Goal: Navigation & Orientation: Find specific page/section

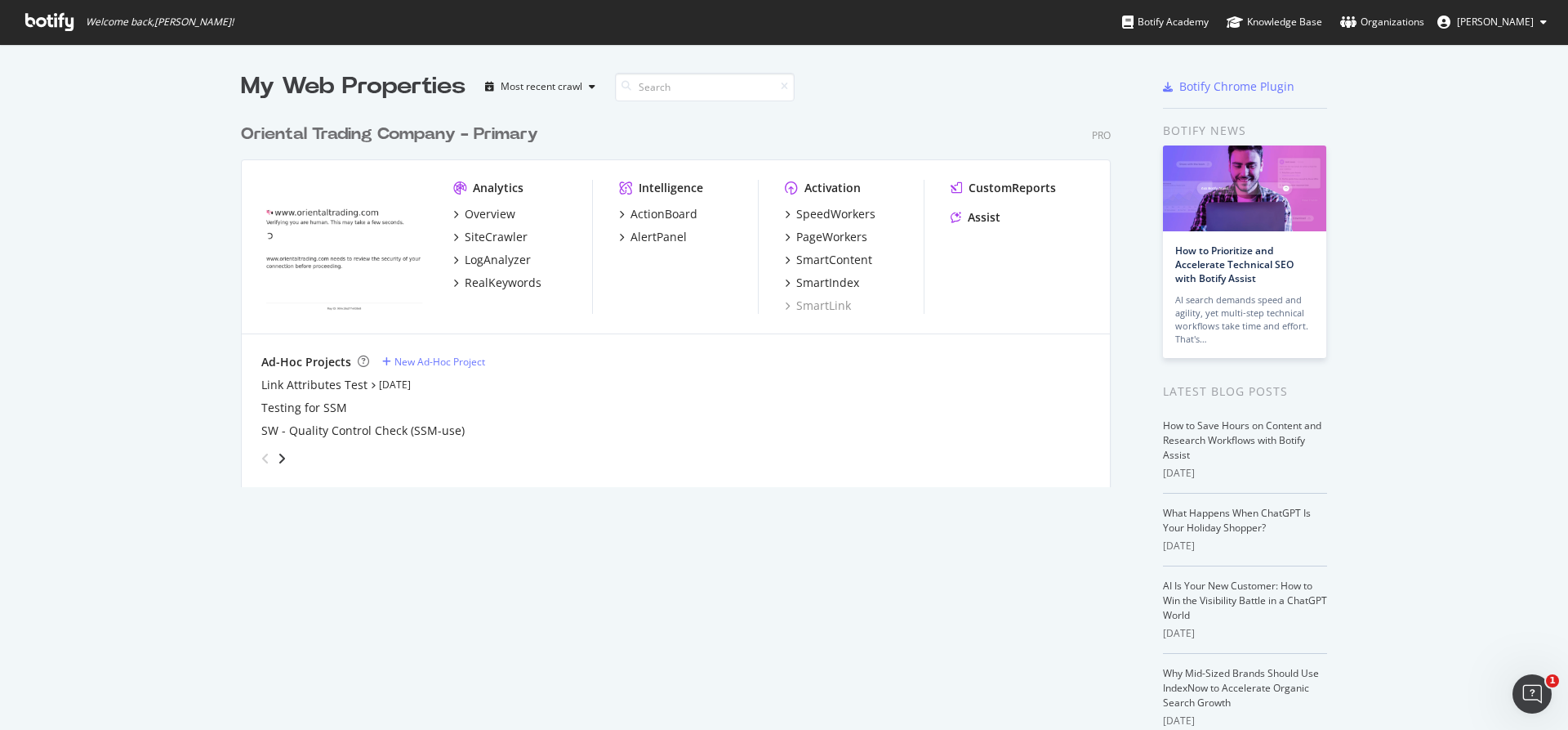
click at [478, 138] on div "Oriental Trading Company - Primary" at bounding box center [389, 134] width 297 height 24
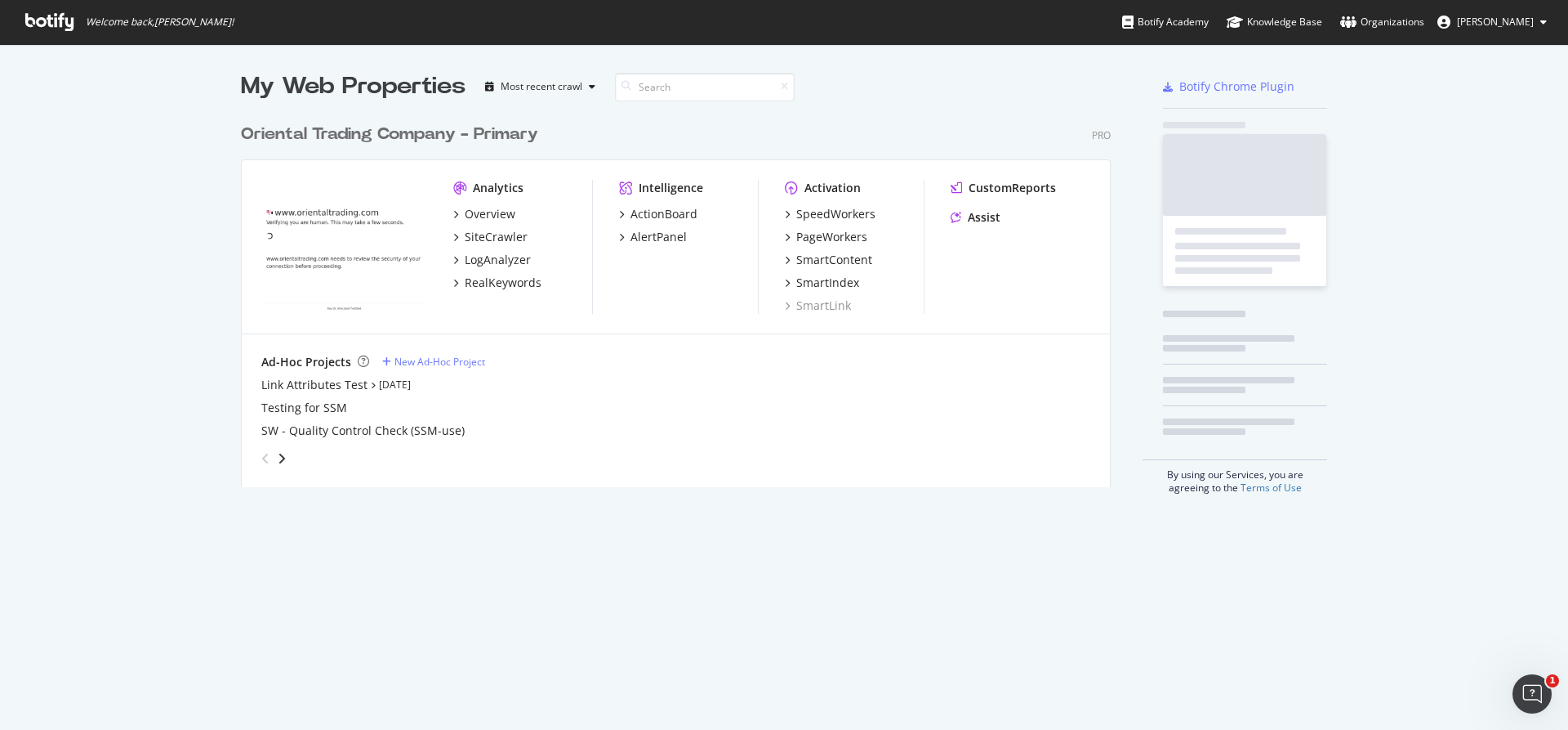
scroll to position [717, 1543]
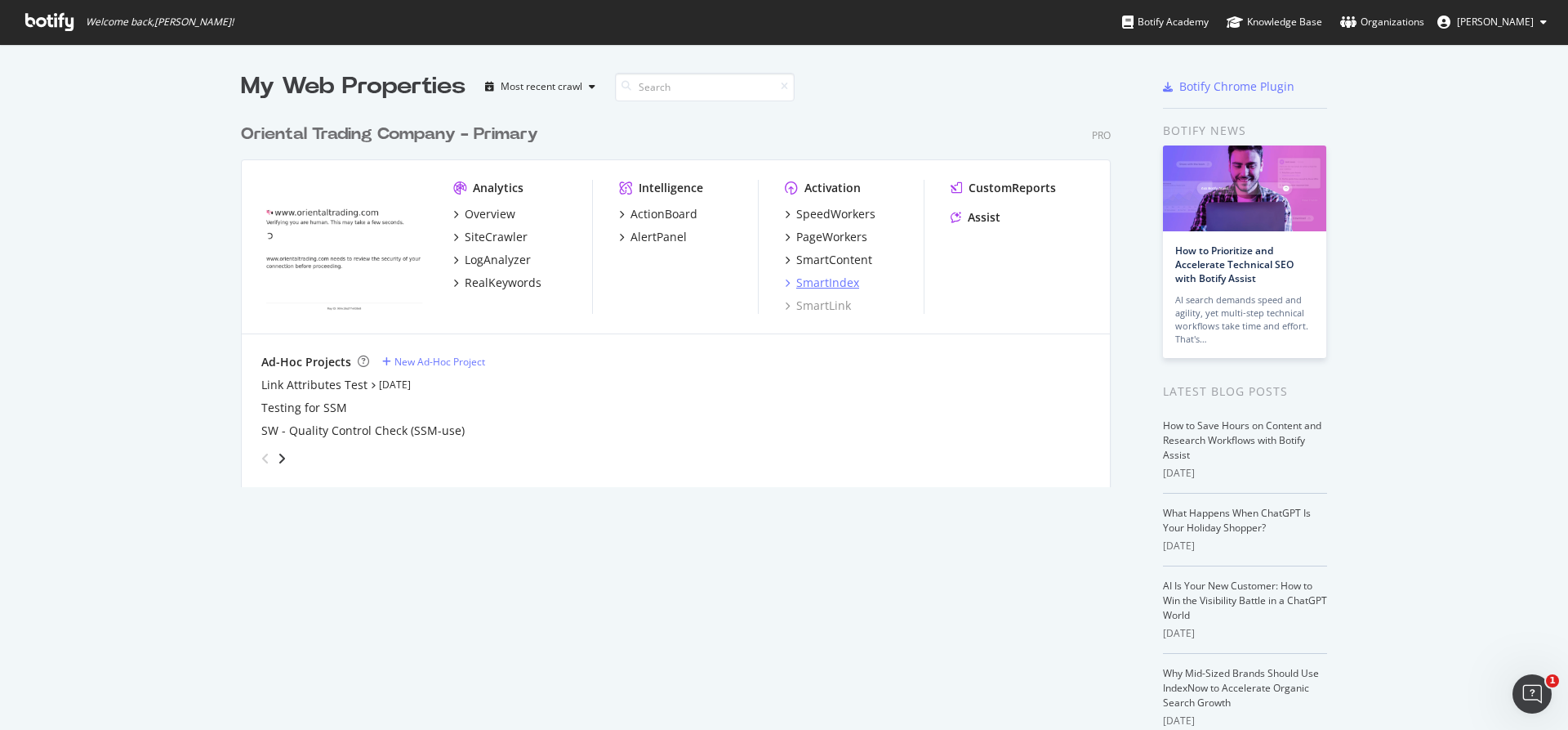
click at [812, 278] on div "SmartIndex" at bounding box center [827, 283] width 63 height 17
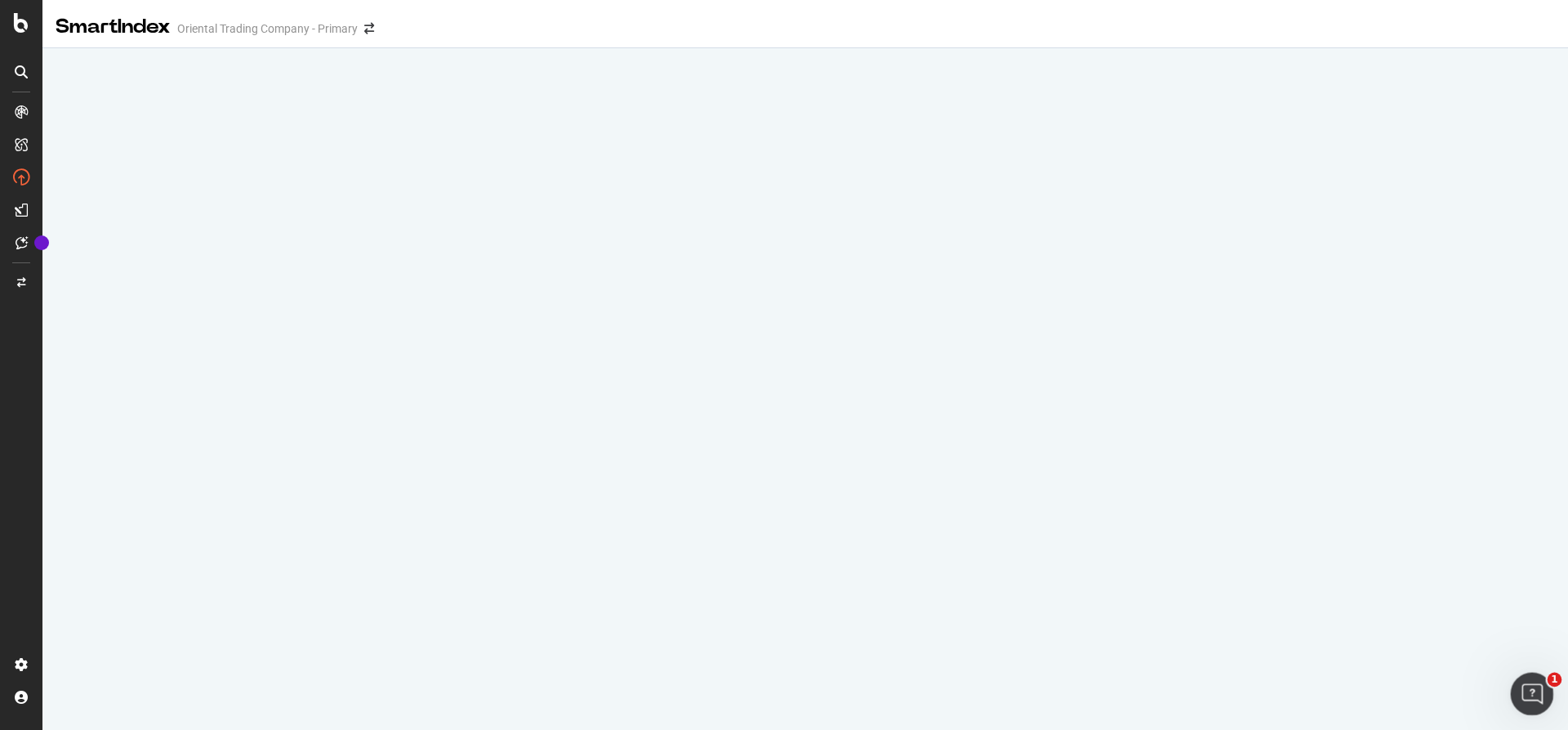
click at [1519, 688] on icon "Open Intercom Messenger" at bounding box center [1529, 691] width 27 height 27
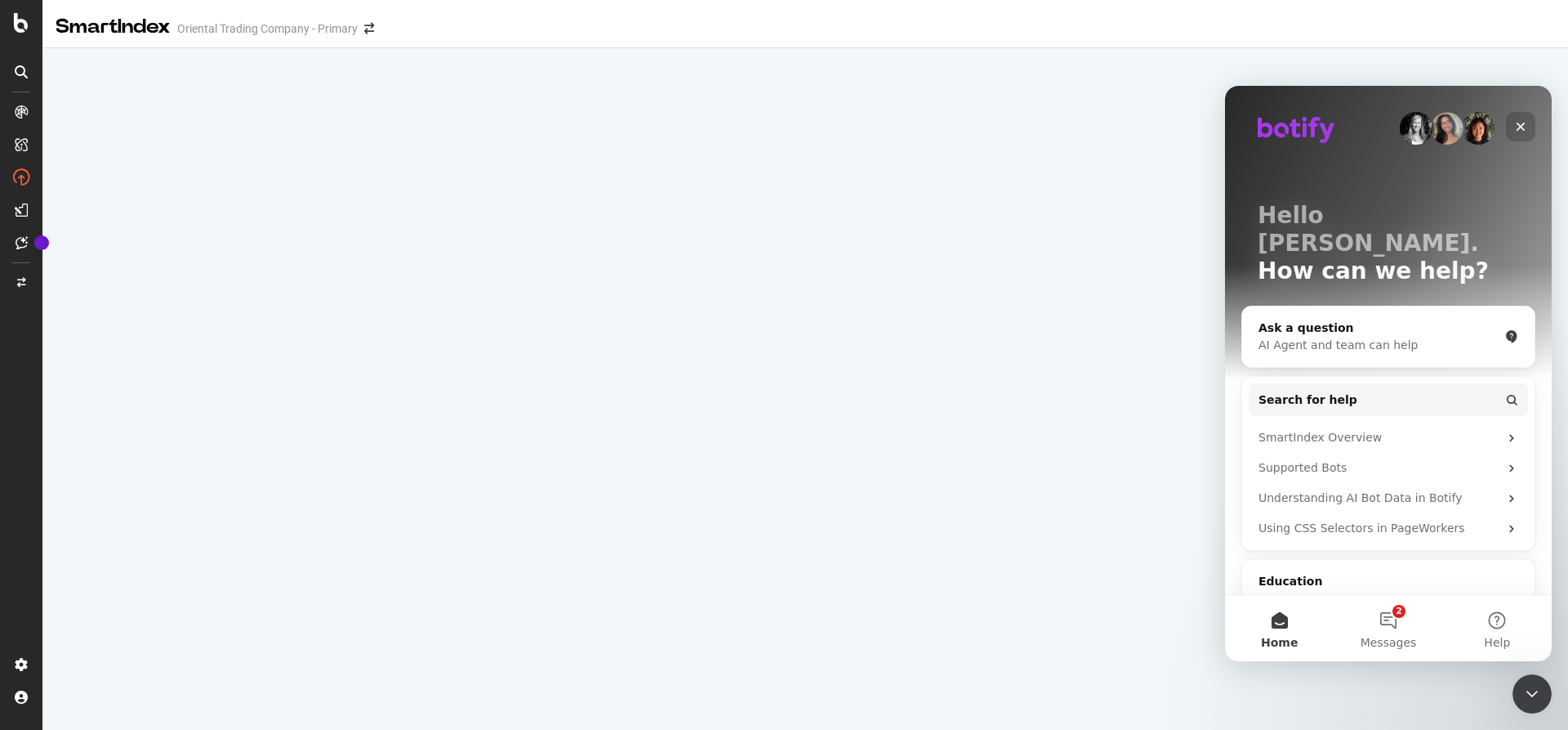
click at [1521, 129] on icon "Close" at bounding box center [1520, 126] width 13 height 13
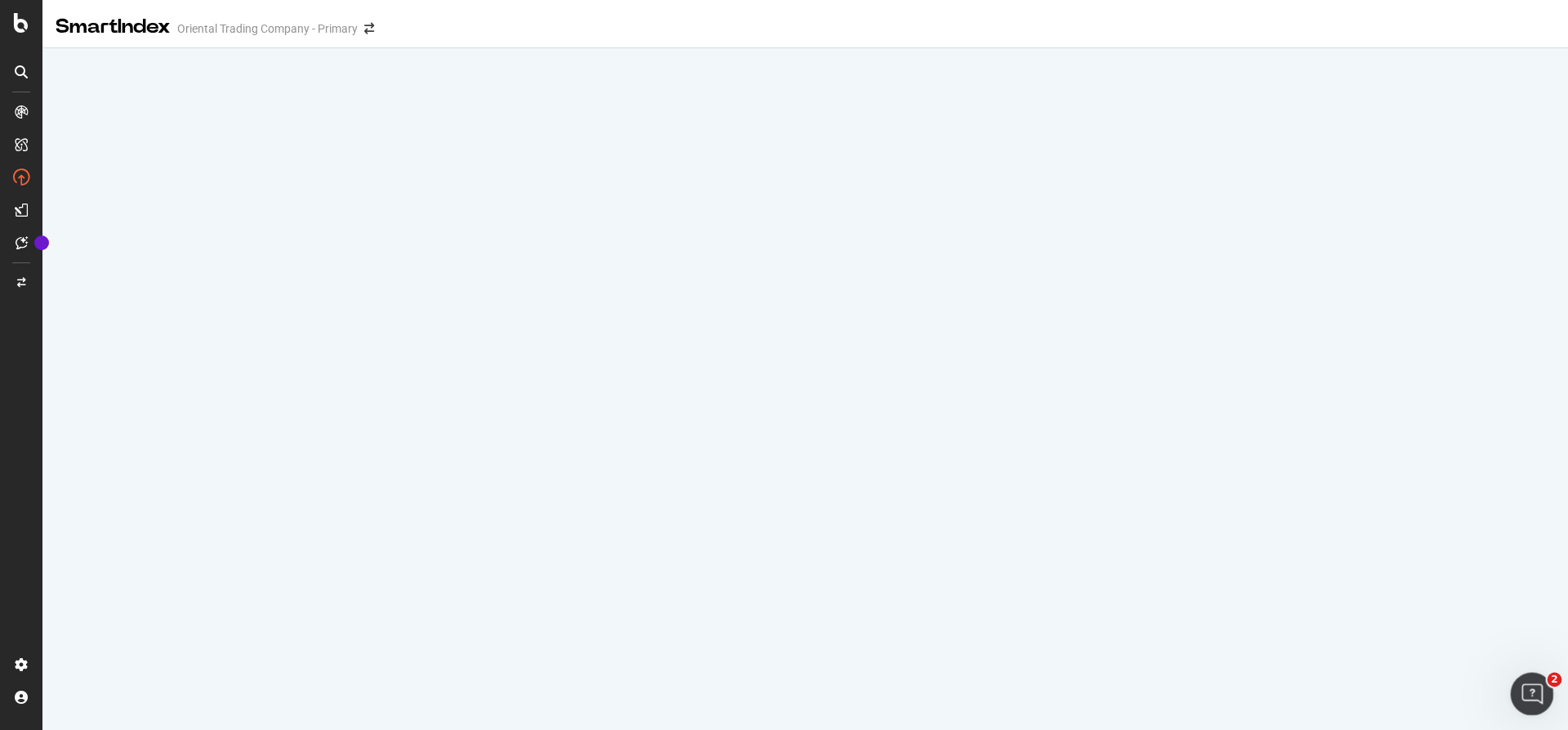
click at [1521, 683] on div "Open Intercom Messenger" at bounding box center [1529, 691] width 54 height 54
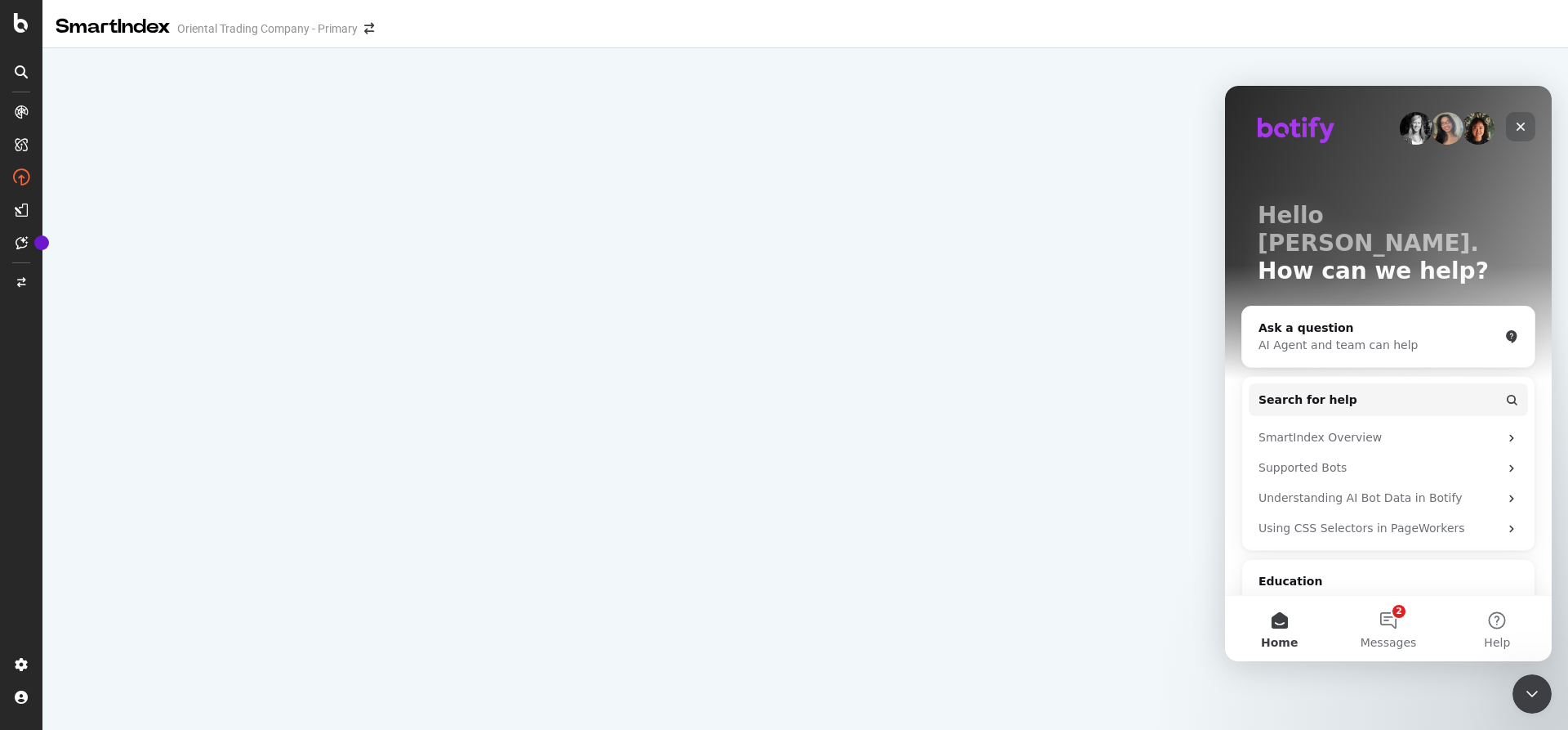
click at [1516, 134] on div "Close" at bounding box center [1521, 127] width 29 height 29
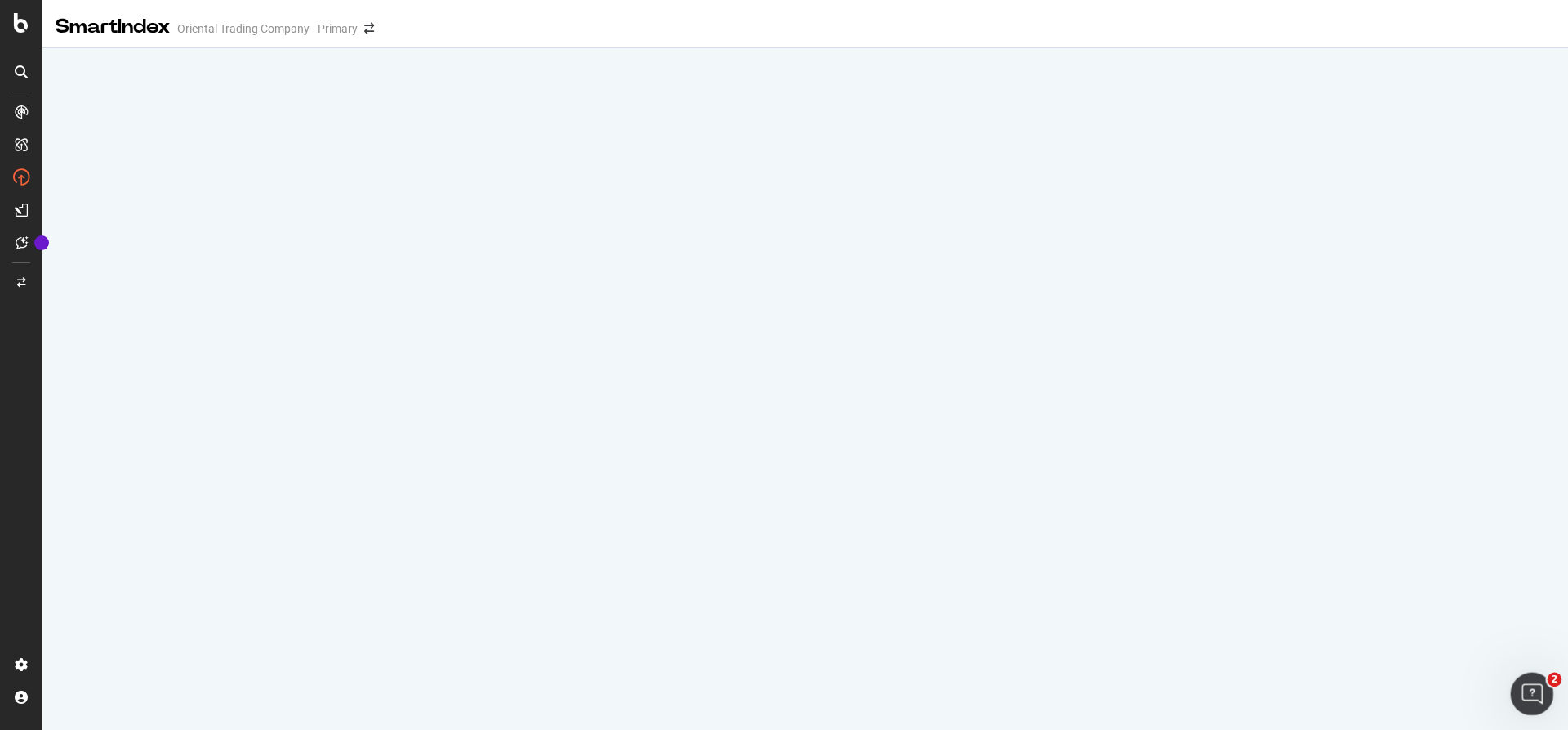
click at [1516, 689] on div "Open Intercom Messenger" at bounding box center [1529, 691] width 54 height 54
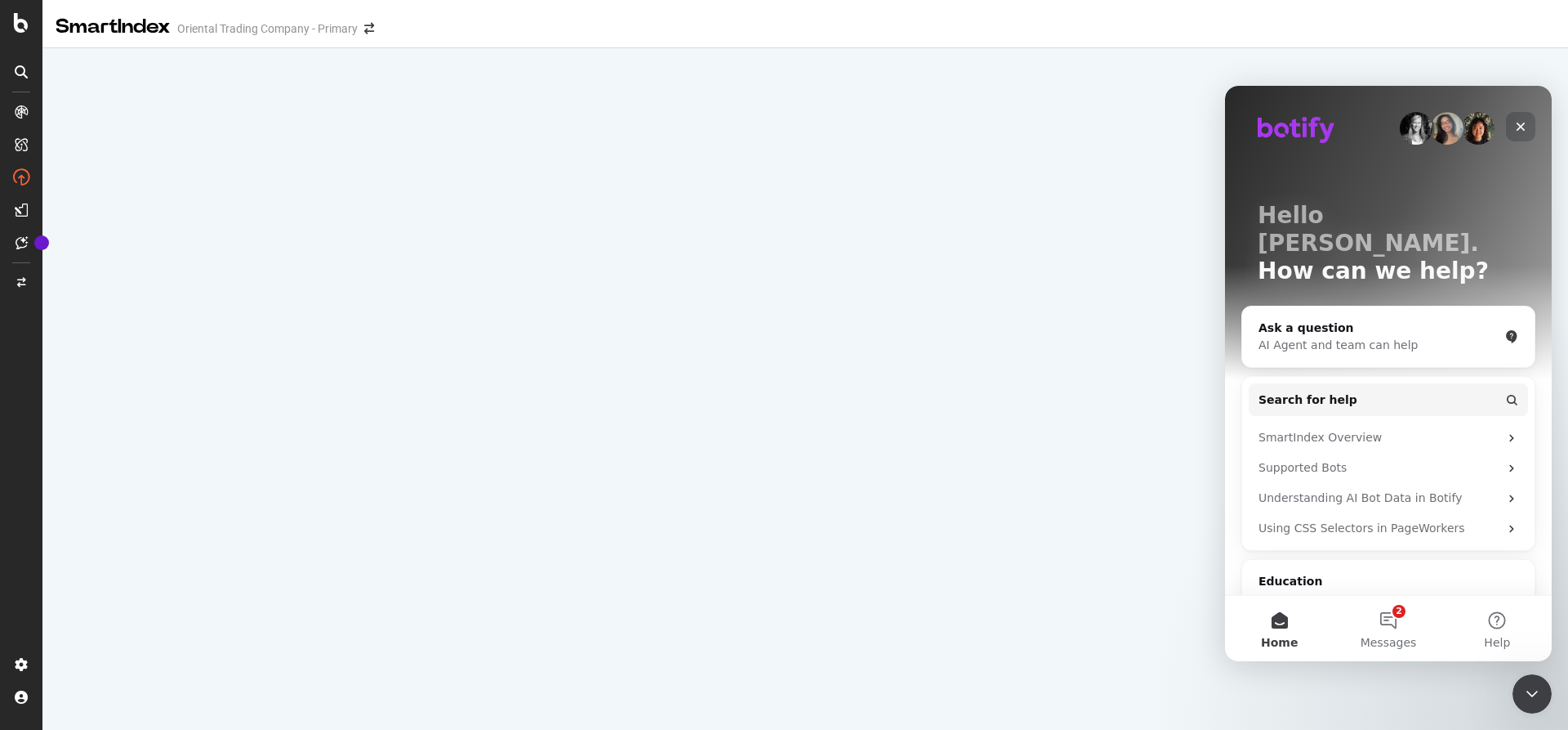
click at [1528, 132] on div "Close" at bounding box center [1521, 127] width 29 height 29
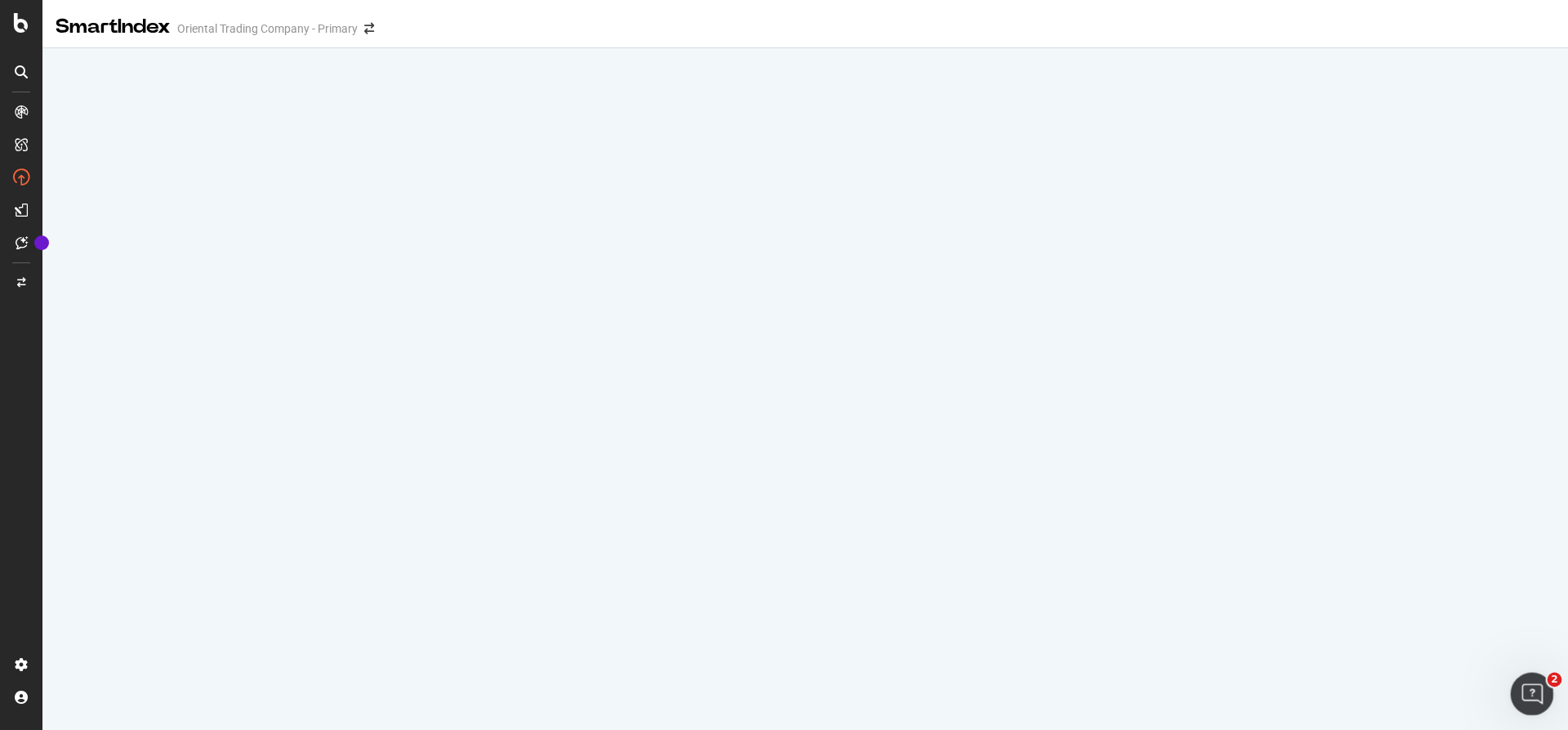
click at [1537, 701] on div "Open Intercom Messenger" at bounding box center [1529, 691] width 54 height 54
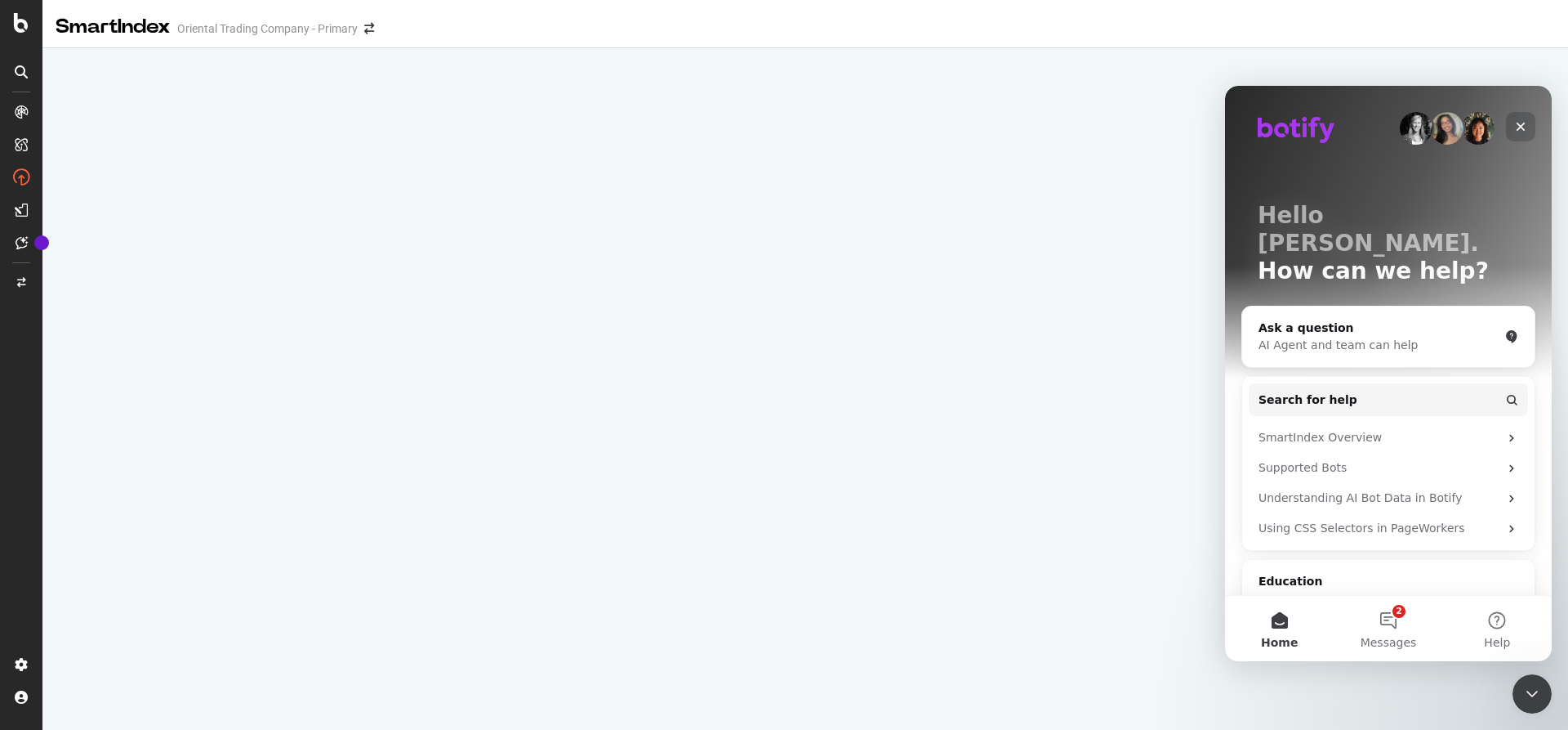
click at [1525, 129] on icon "Close" at bounding box center [1520, 126] width 13 height 13
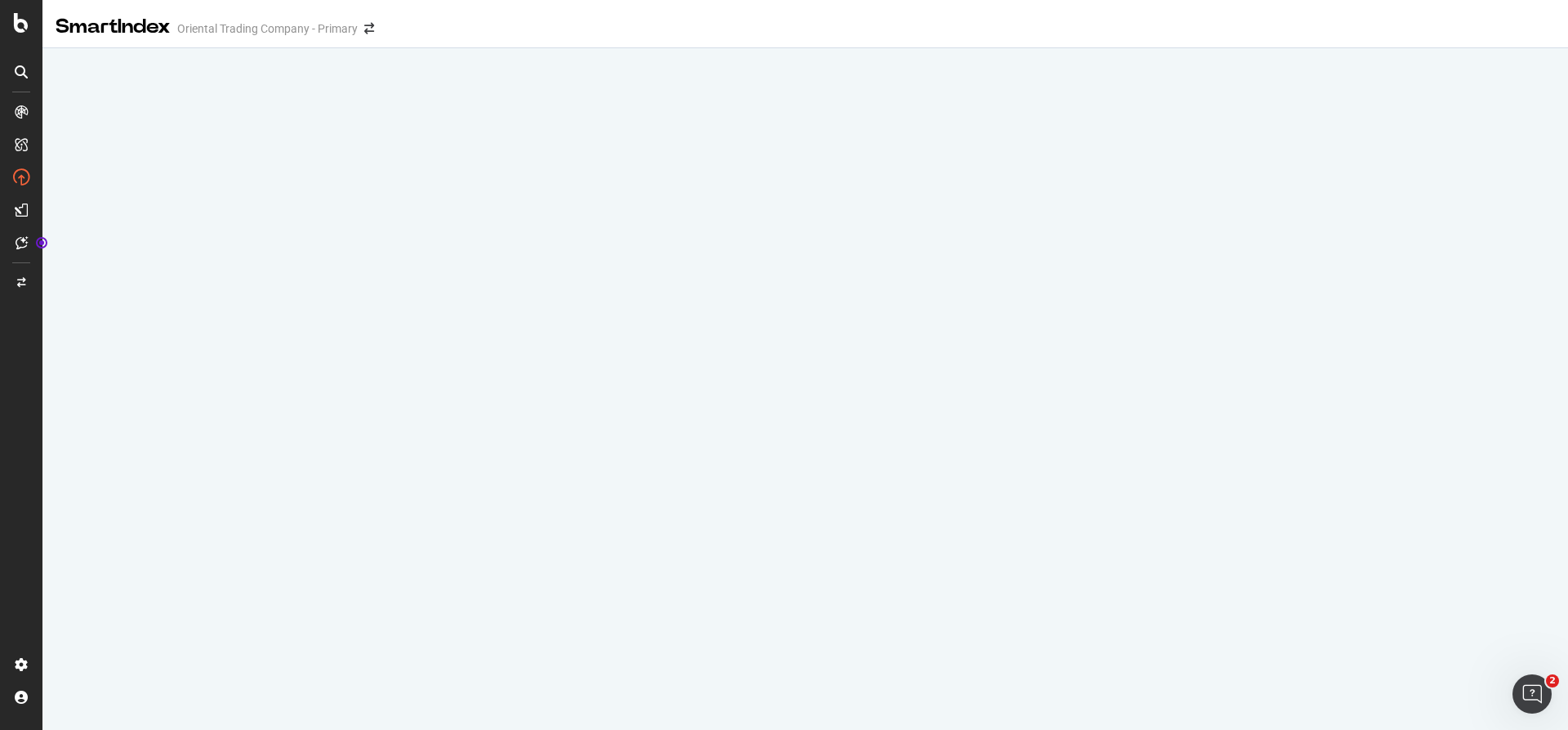
click at [285, 25] on div "Oriental Trading Company - Primary" at bounding box center [268, 29] width 180 height 17
click at [11, 18] on div at bounding box center [21, 22] width 40 height 19
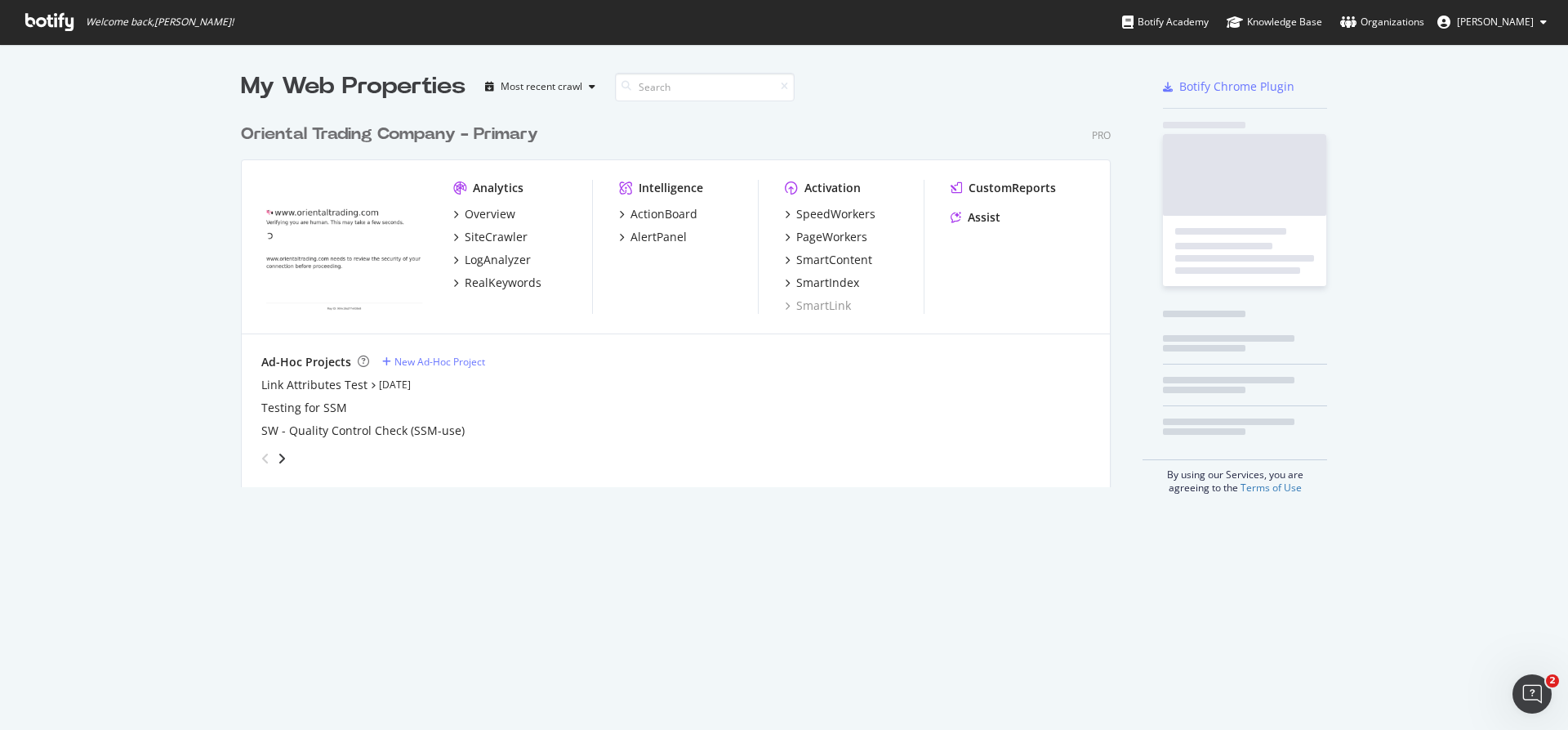
scroll to position [717, 1543]
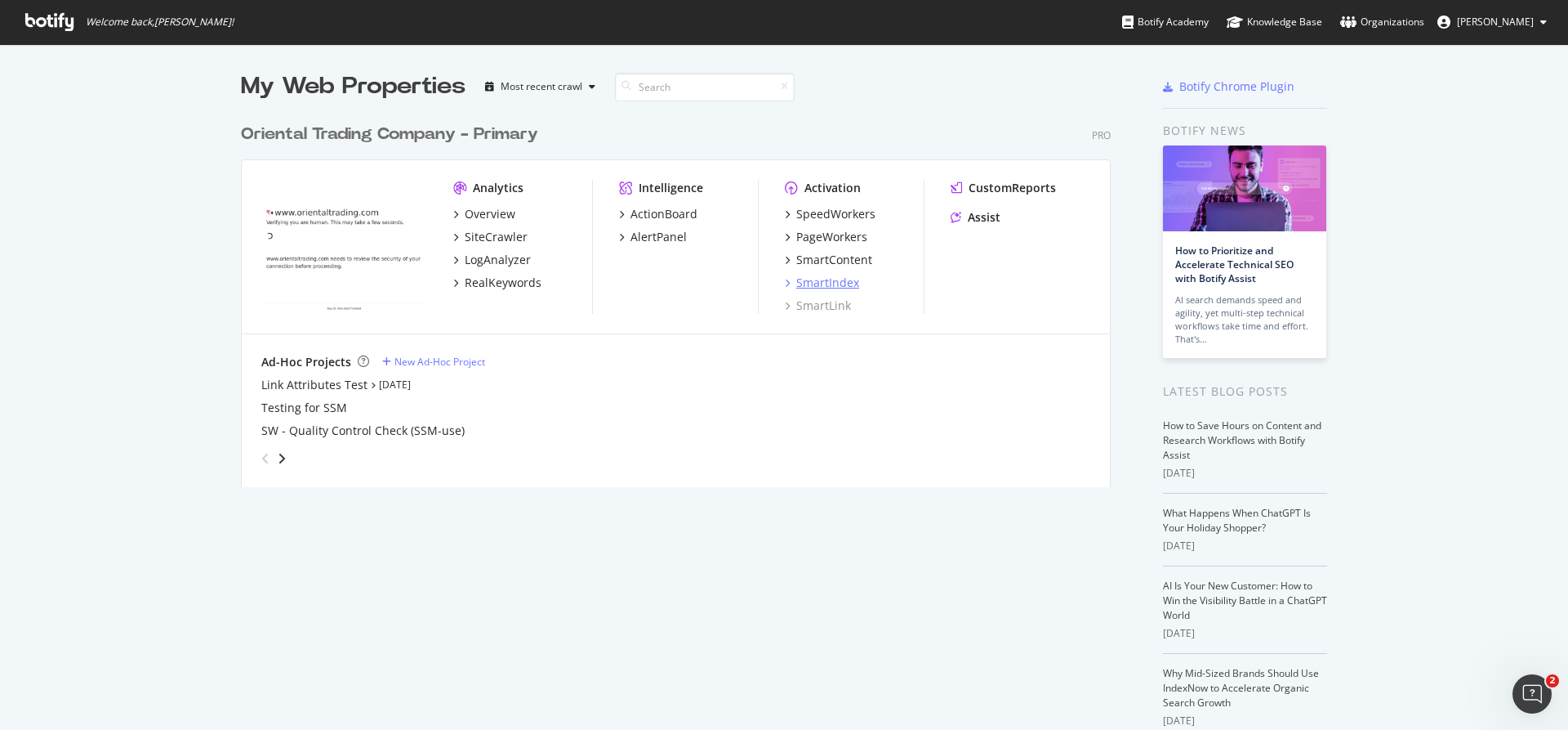
click at [813, 279] on div "SmartIndex" at bounding box center [827, 283] width 63 height 17
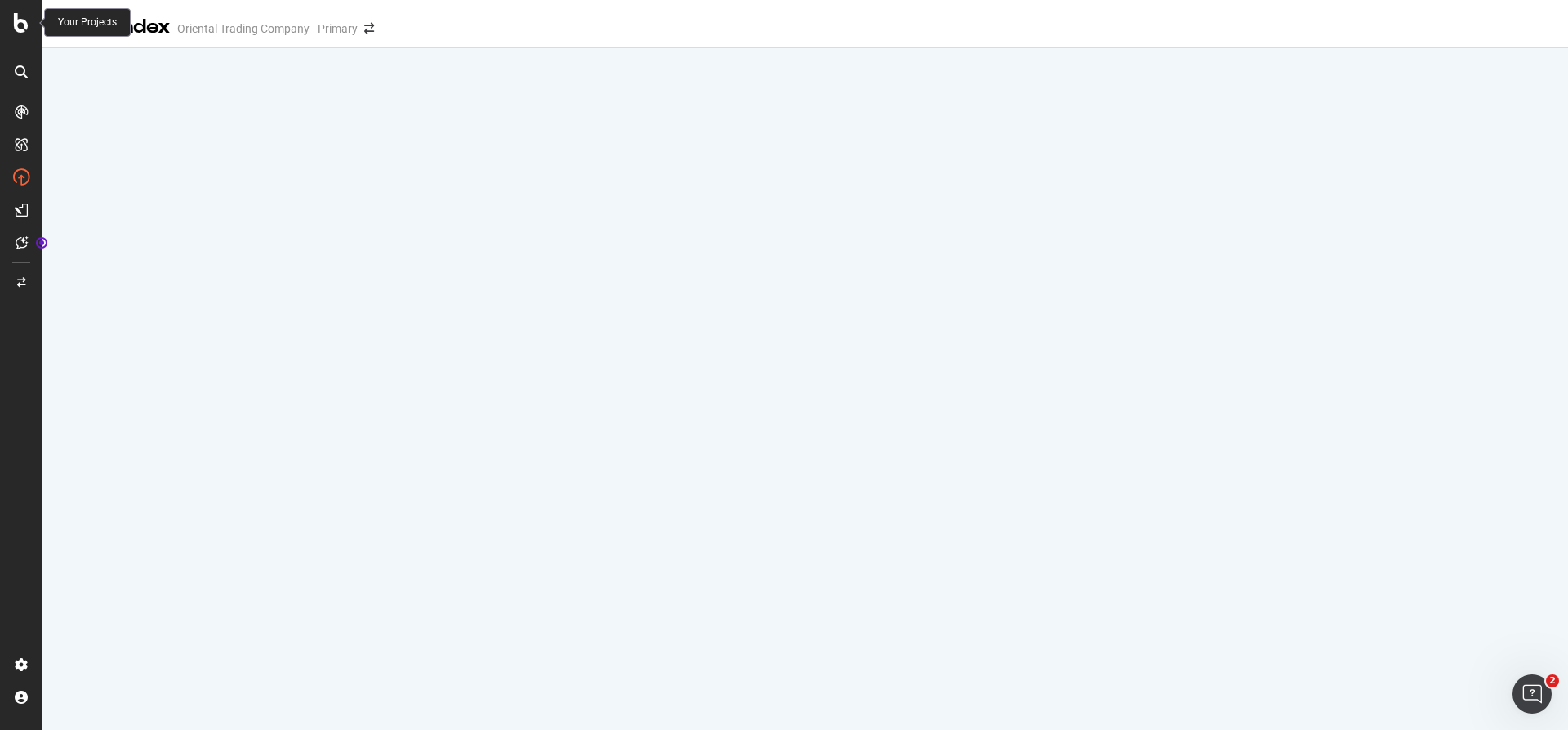
click at [8, 17] on div at bounding box center [21, 22] width 40 height 19
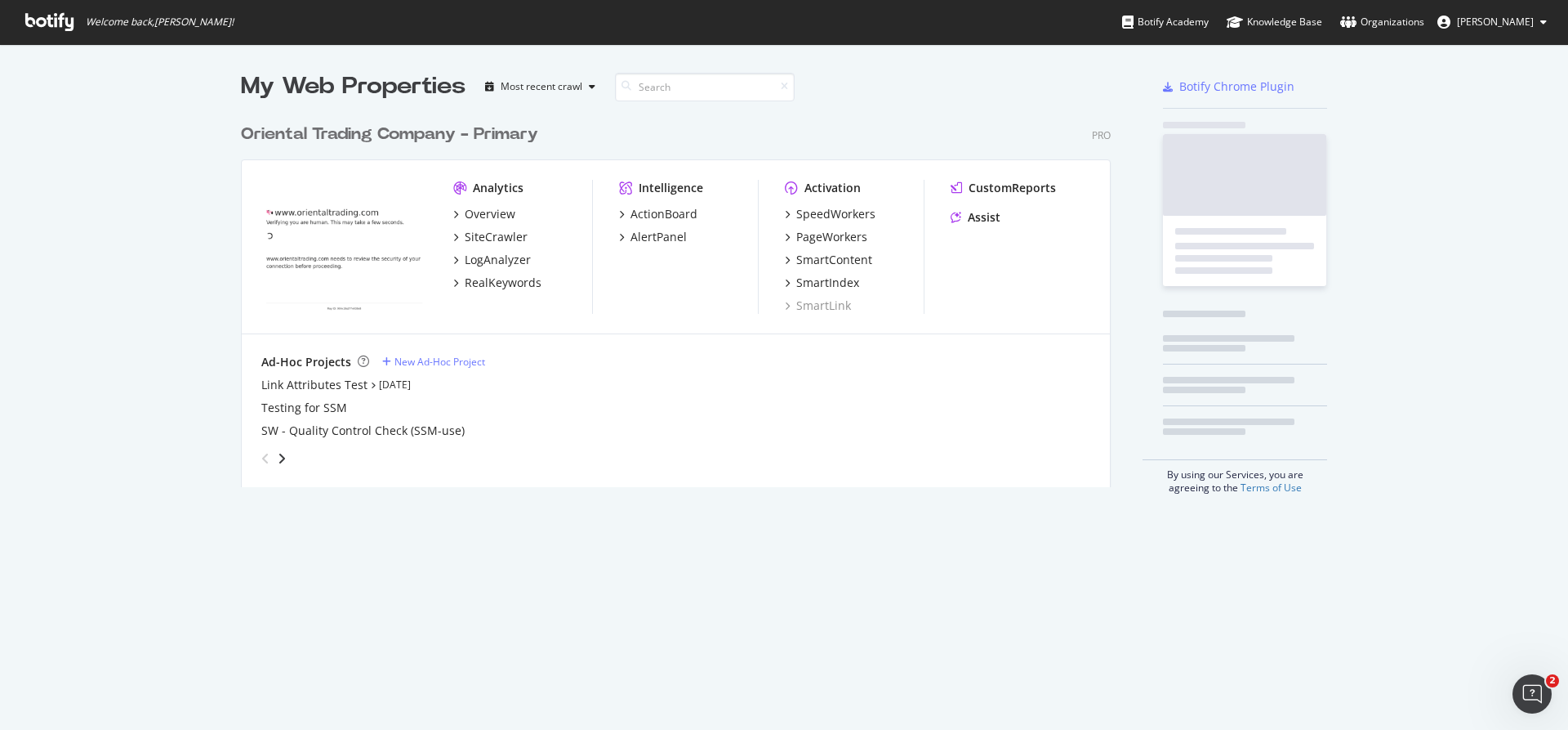
scroll to position [717, 1543]
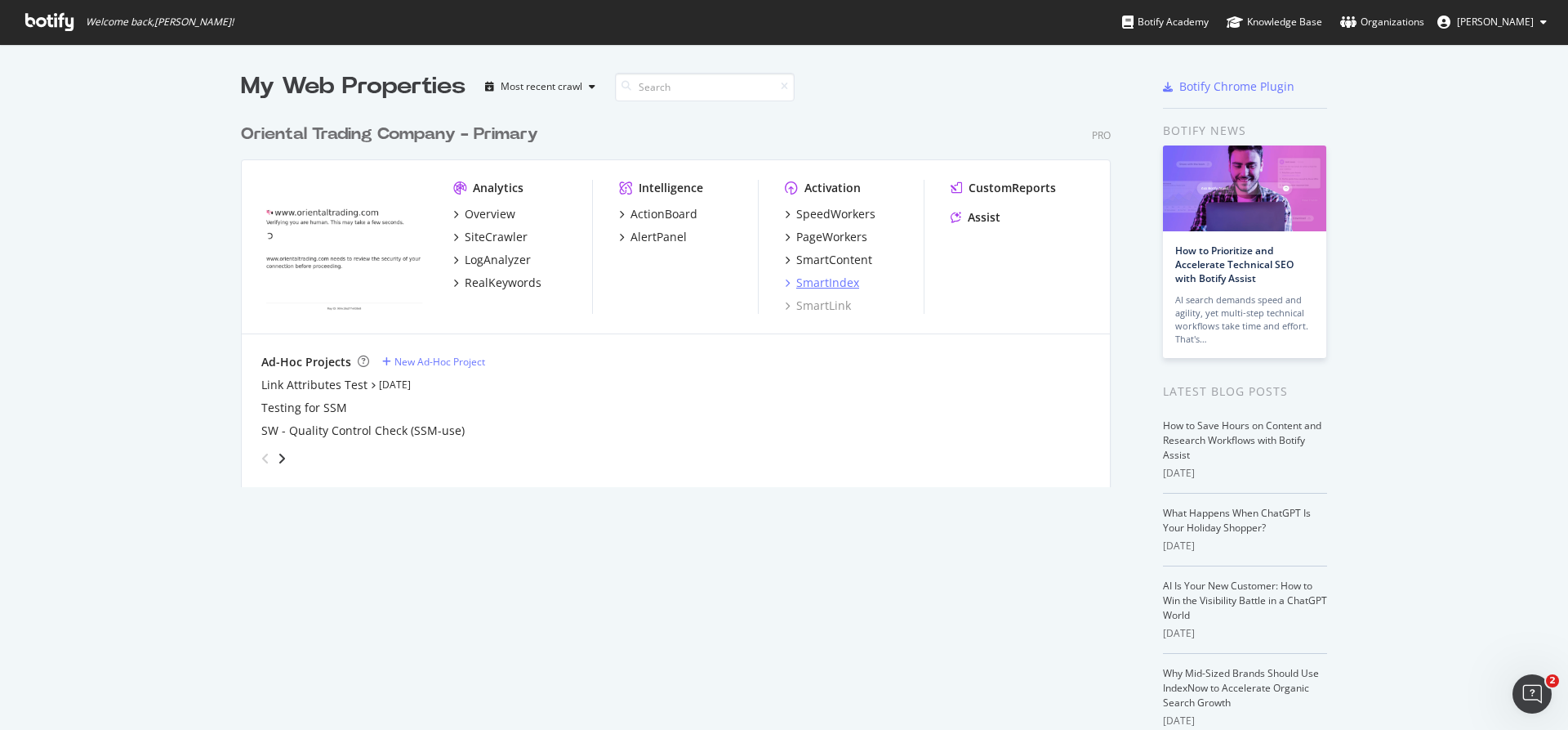
click at [840, 284] on div "SmartIndex" at bounding box center [827, 283] width 63 height 17
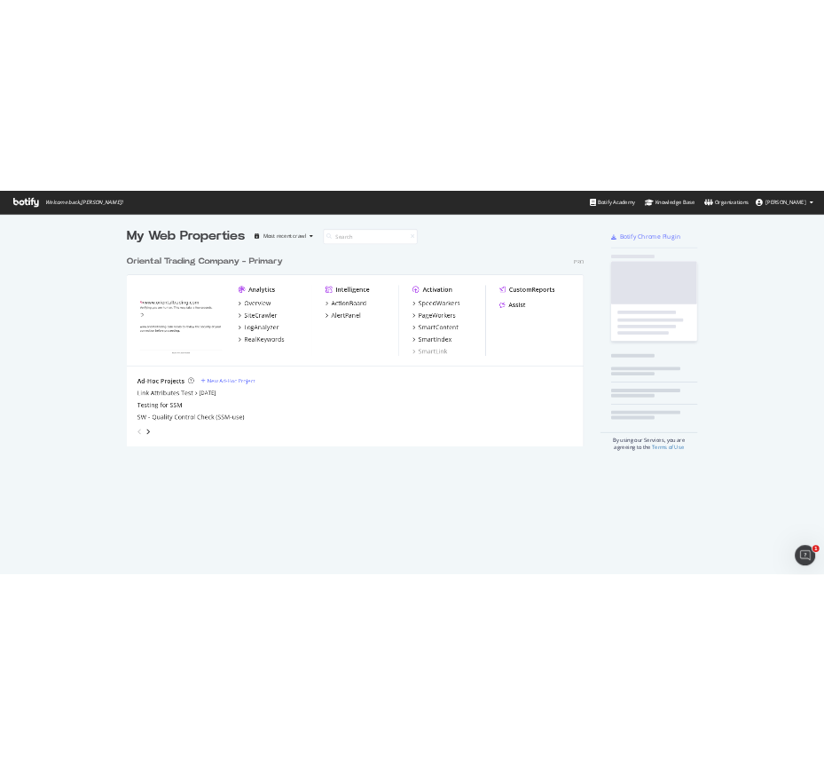
scroll to position [404, 946]
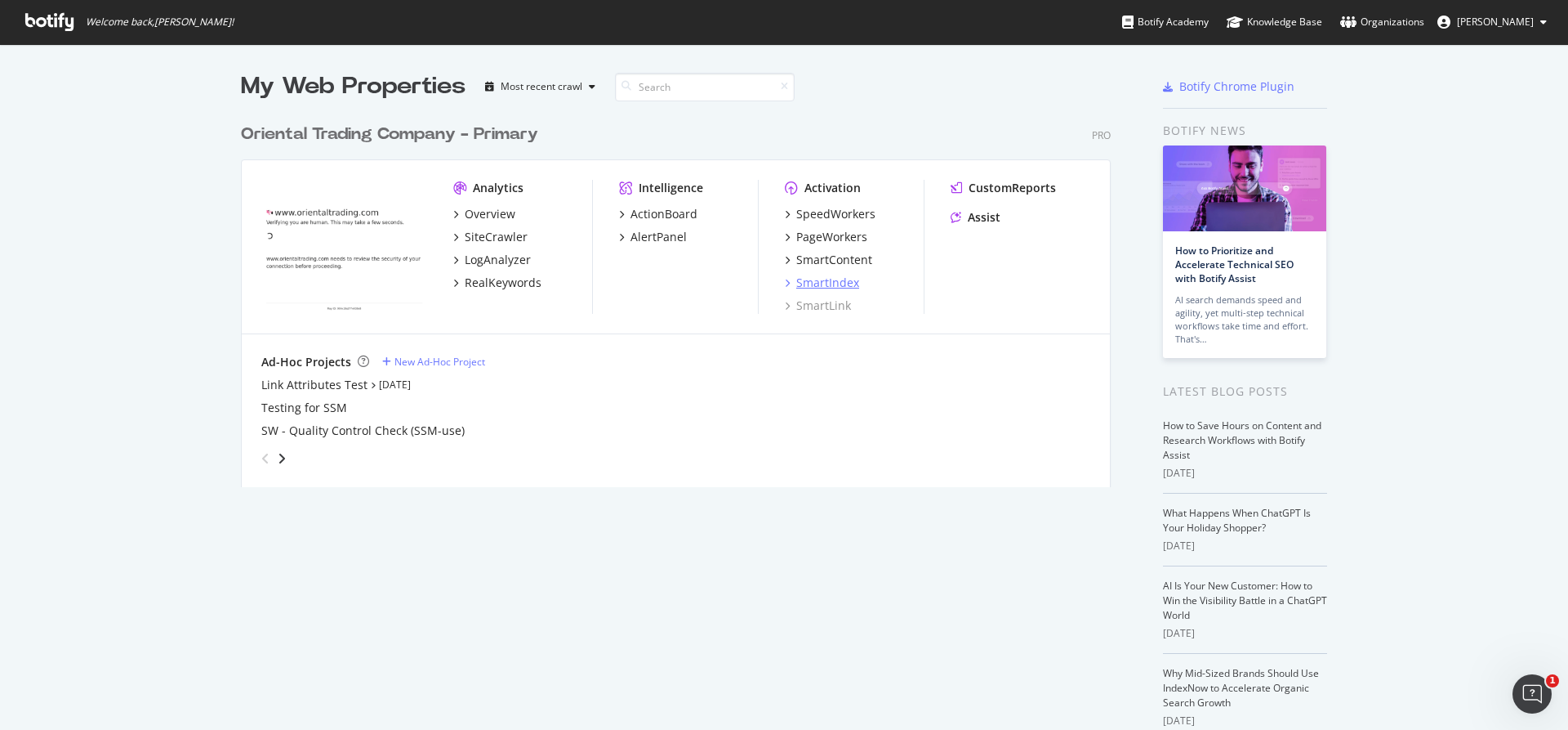
click at [819, 280] on div "SmartIndex" at bounding box center [827, 283] width 63 height 17
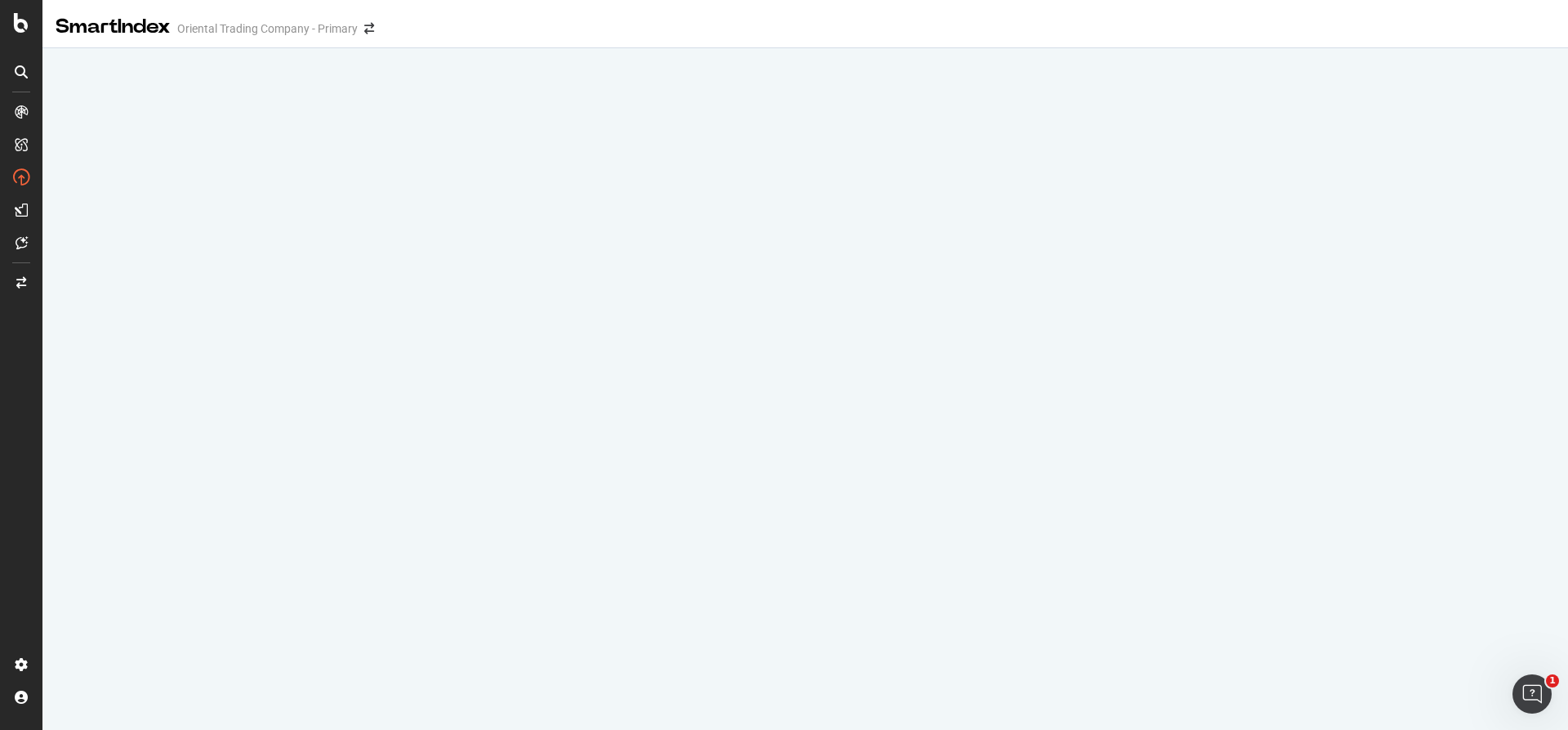
click at [285, 32] on div "Oriental Trading Company - Primary" at bounding box center [268, 29] width 180 height 17
click at [26, 84] on div at bounding box center [21, 72] width 26 height 26
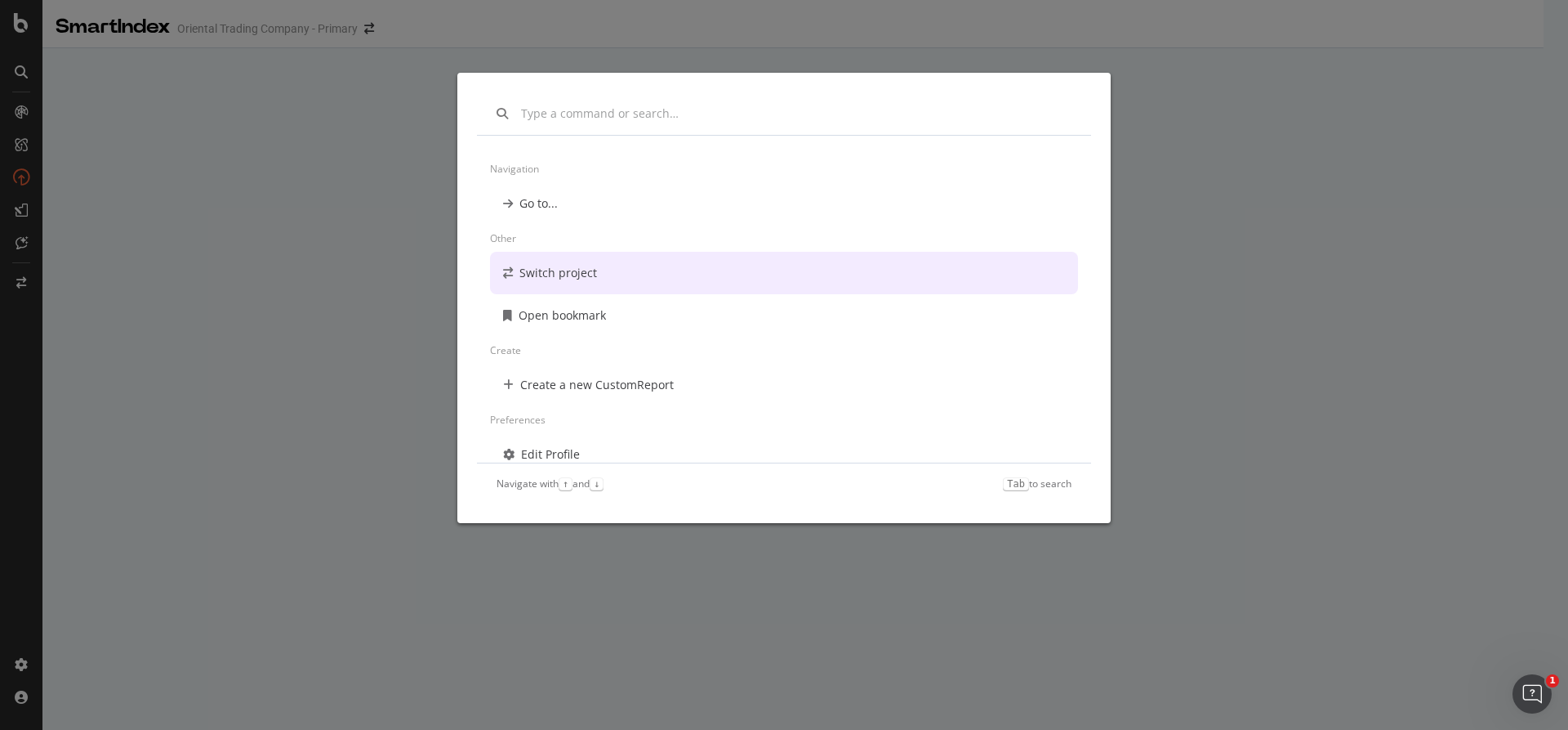
click at [561, 257] on div "Switch project" at bounding box center [783, 272] width 588 height 42
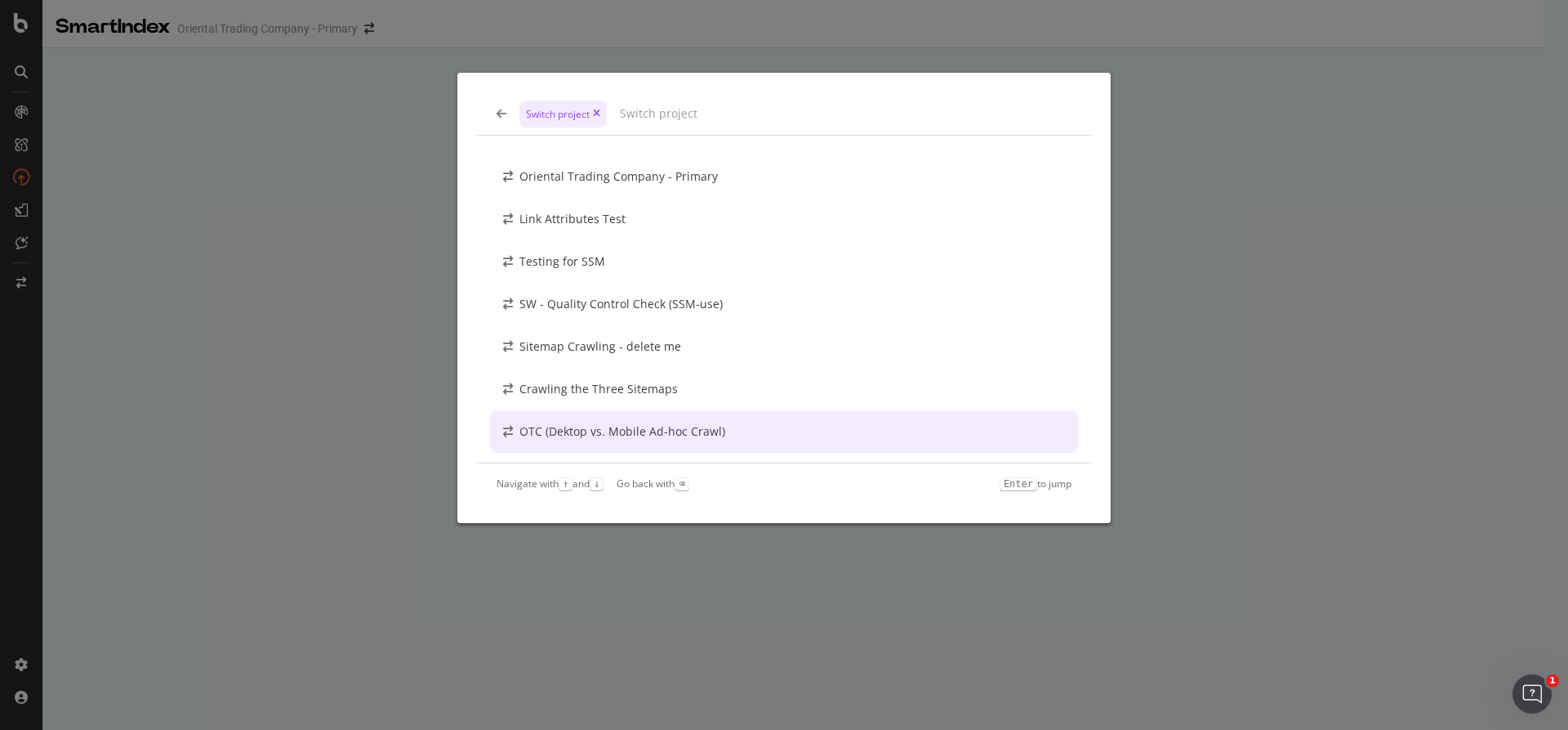
click at [632, 420] on div "OTC (Dektop vs. Mobile Ad-hoc Crawl)" at bounding box center [783, 432] width 588 height 42
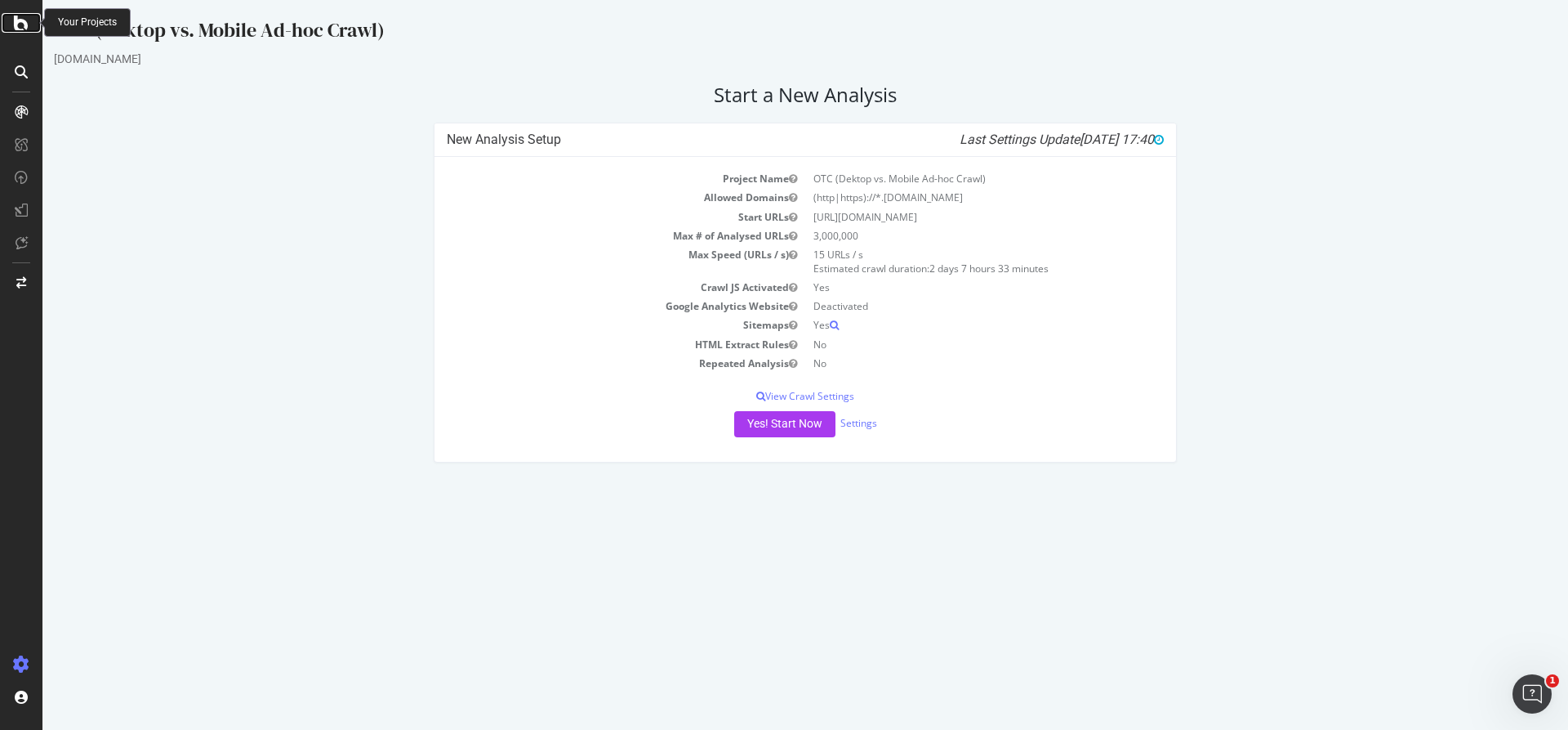
click at [32, 26] on div at bounding box center [21, 22] width 40 height 19
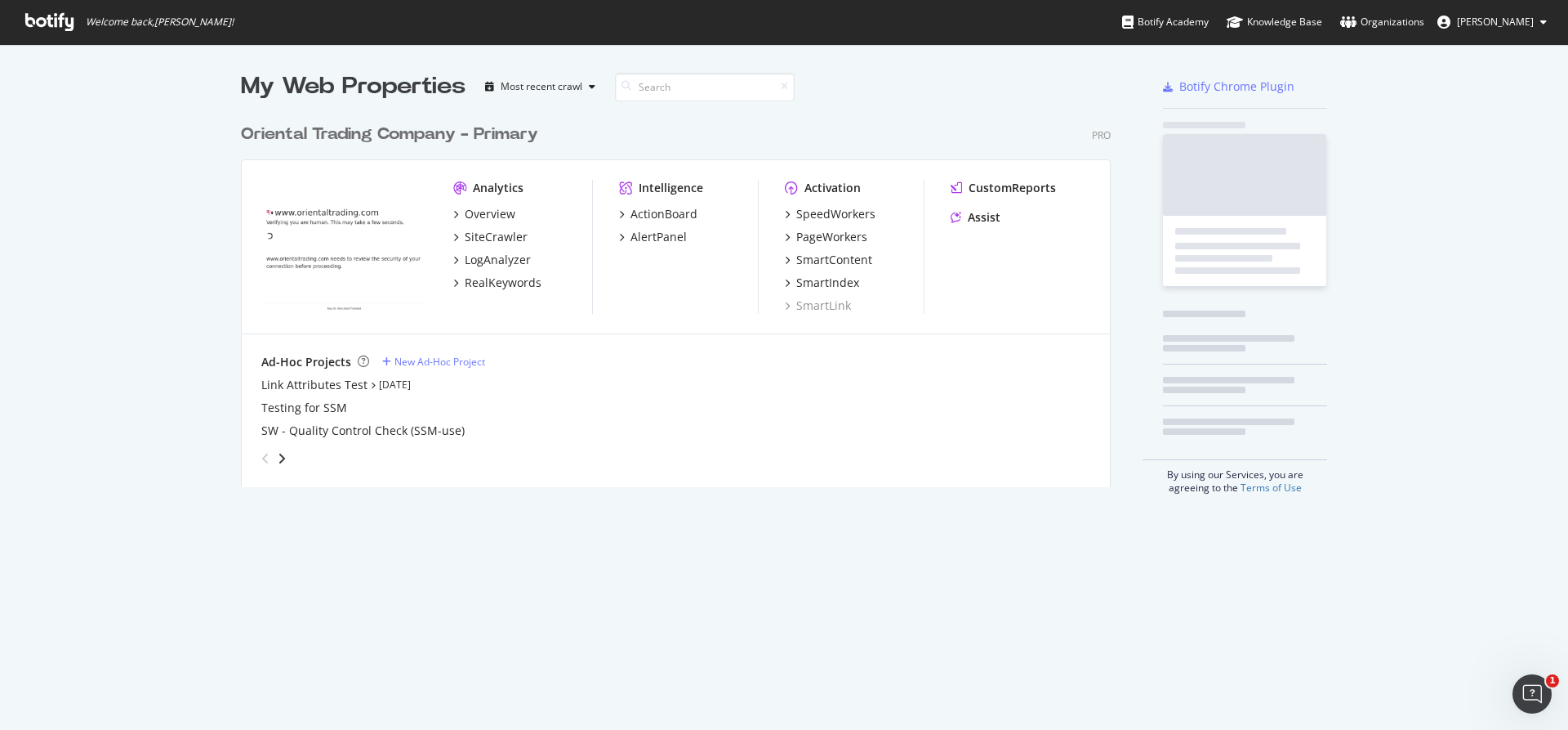
scroll to position [372, 870]
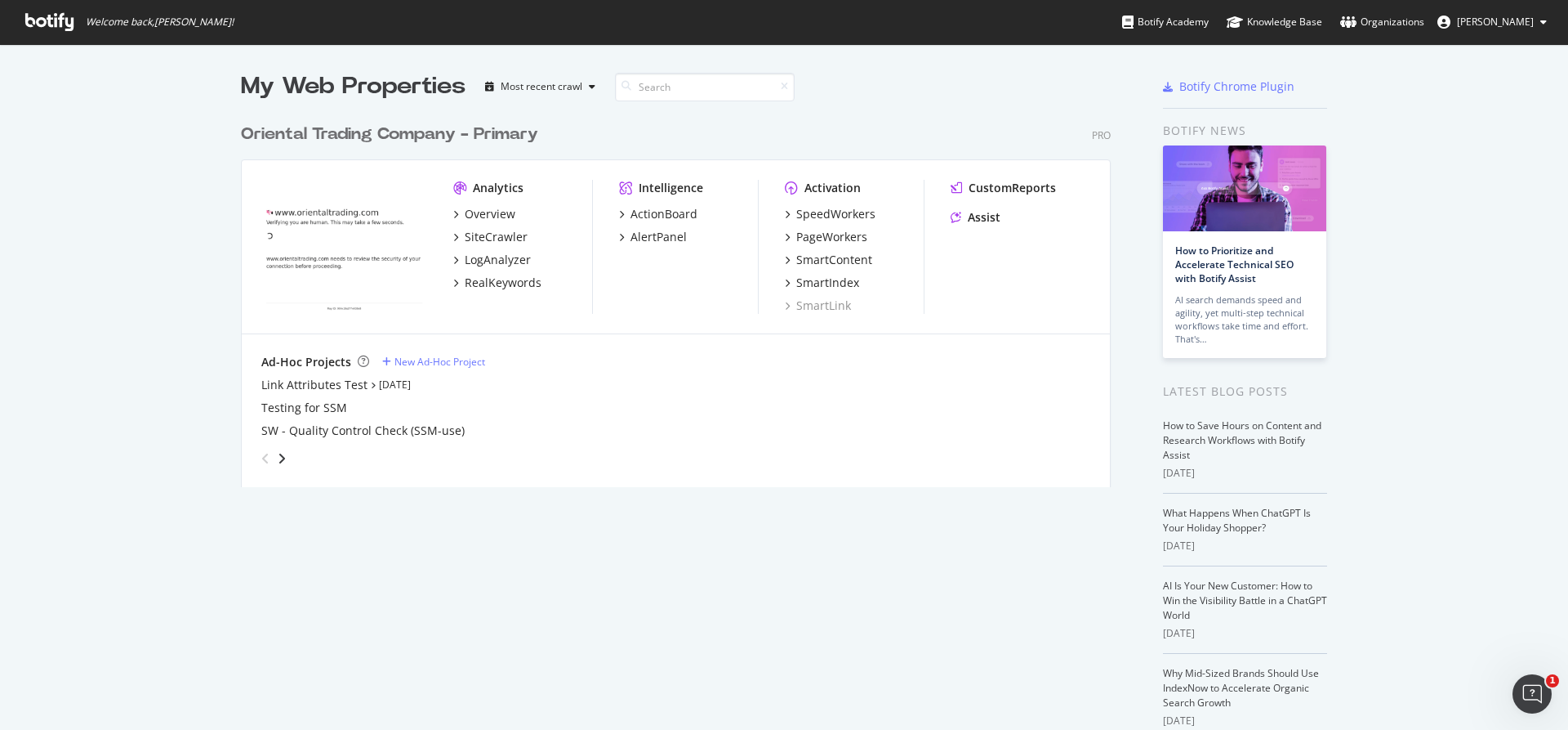
click at [478, 122] on div "Oriental Trading Company - Primary" at bounding box center [389, 134] width 297 height 24
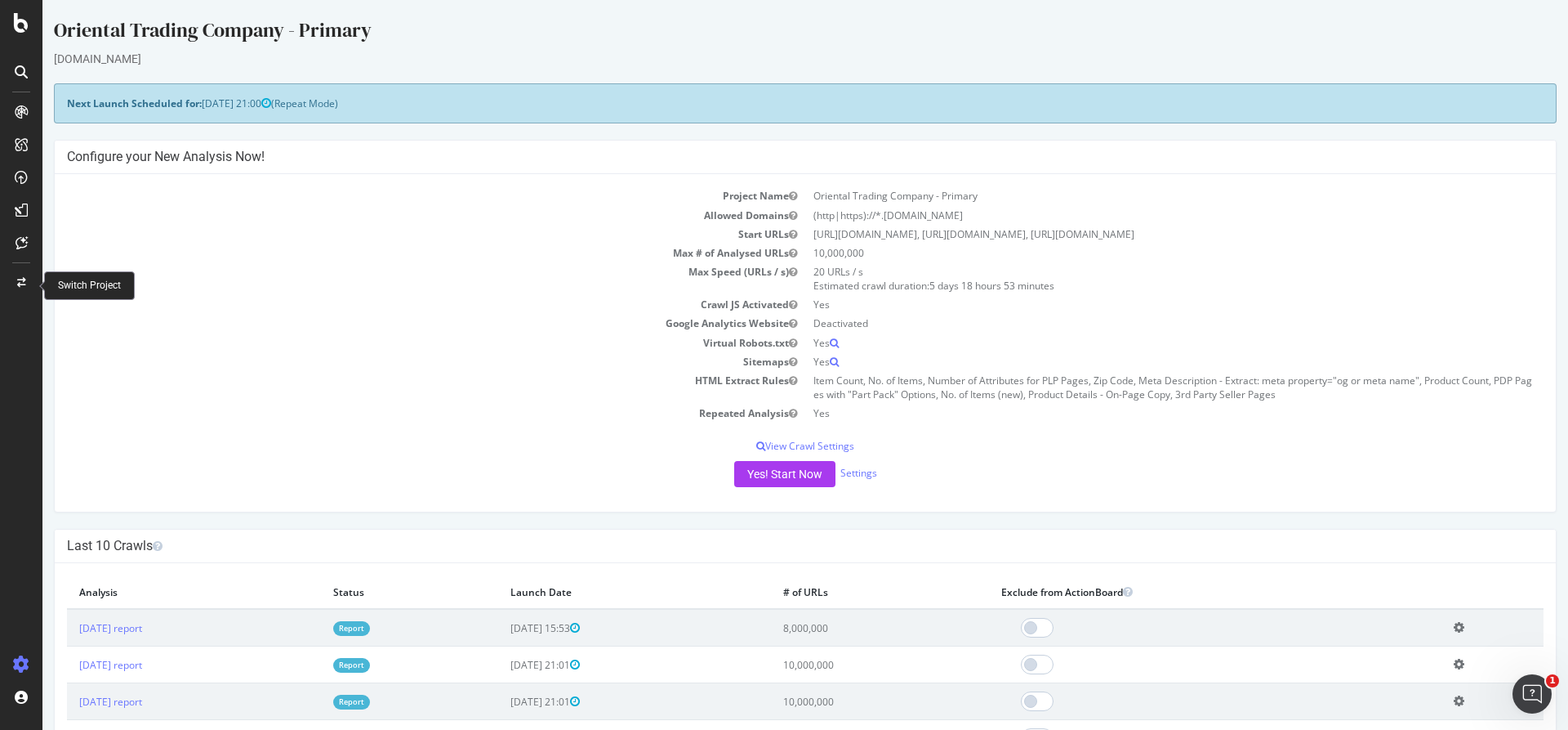
click at [22, 285] on icon at bounding box center [22, 283] width 9 height 10
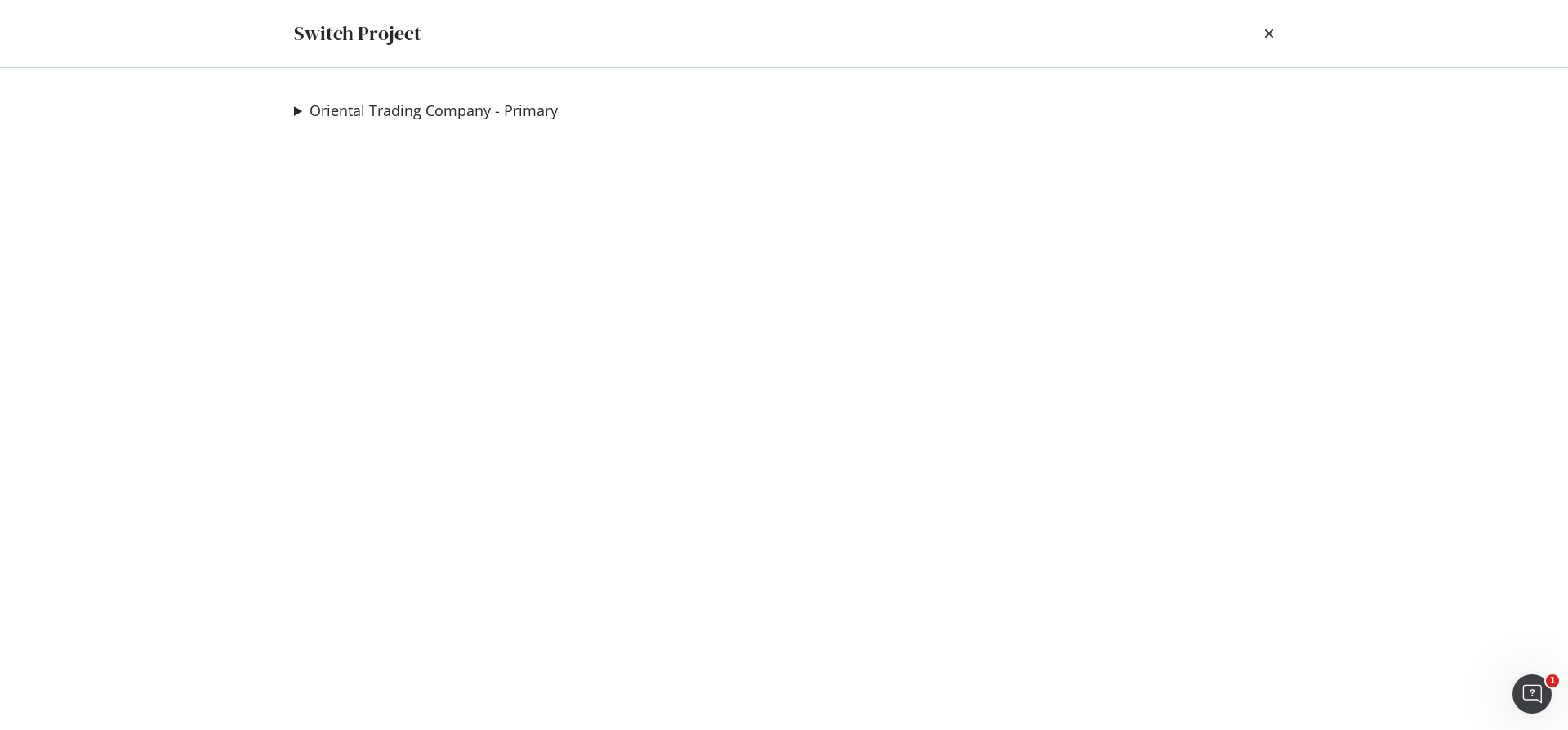
click at [296, 110] on summary "Oriental Trading Company - Primary" at bounding box center [425, 110] width 264 height 21
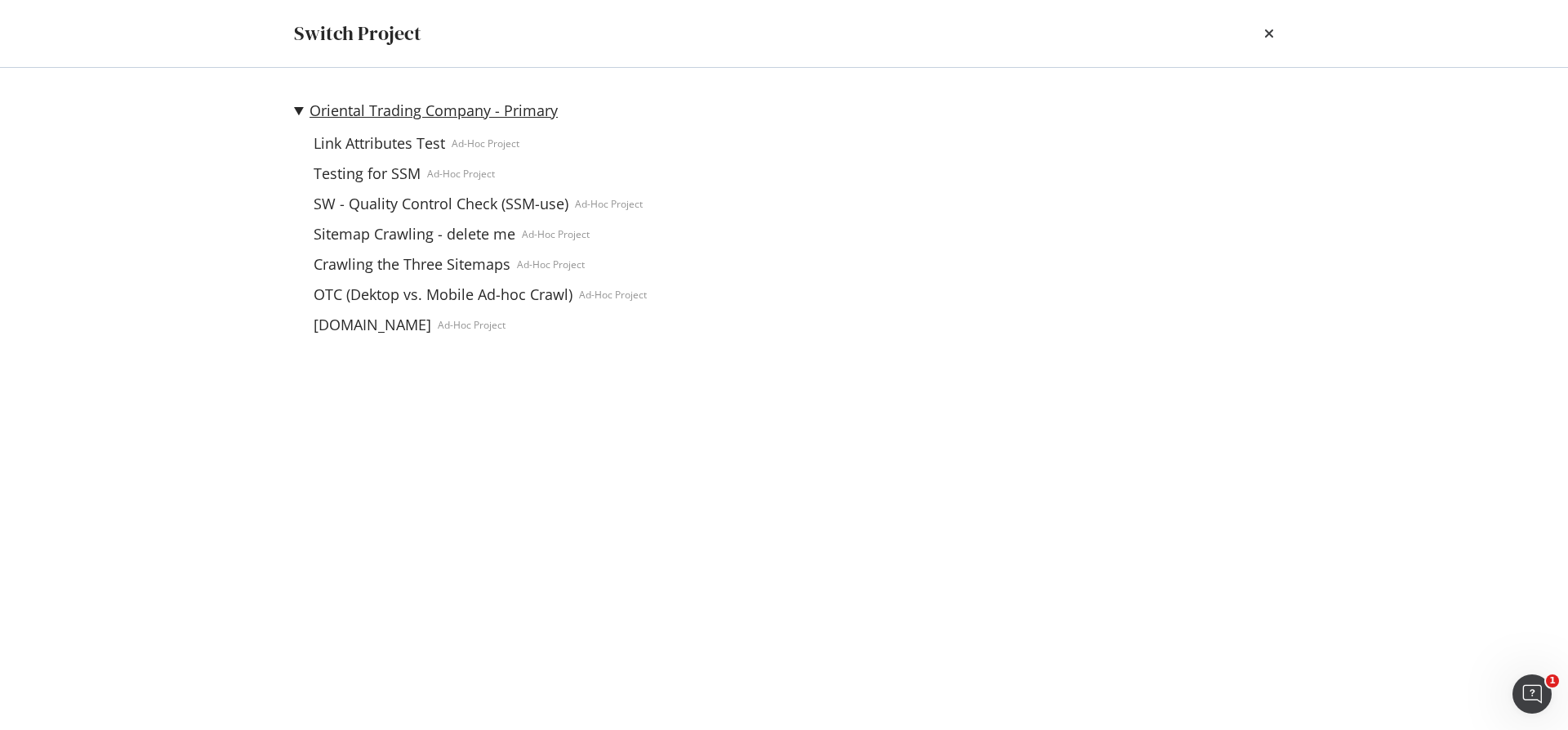
click at [404, 108] on link "Oriental Trading Company - Primary" at bounding box center [433, 110] width 248 height 17
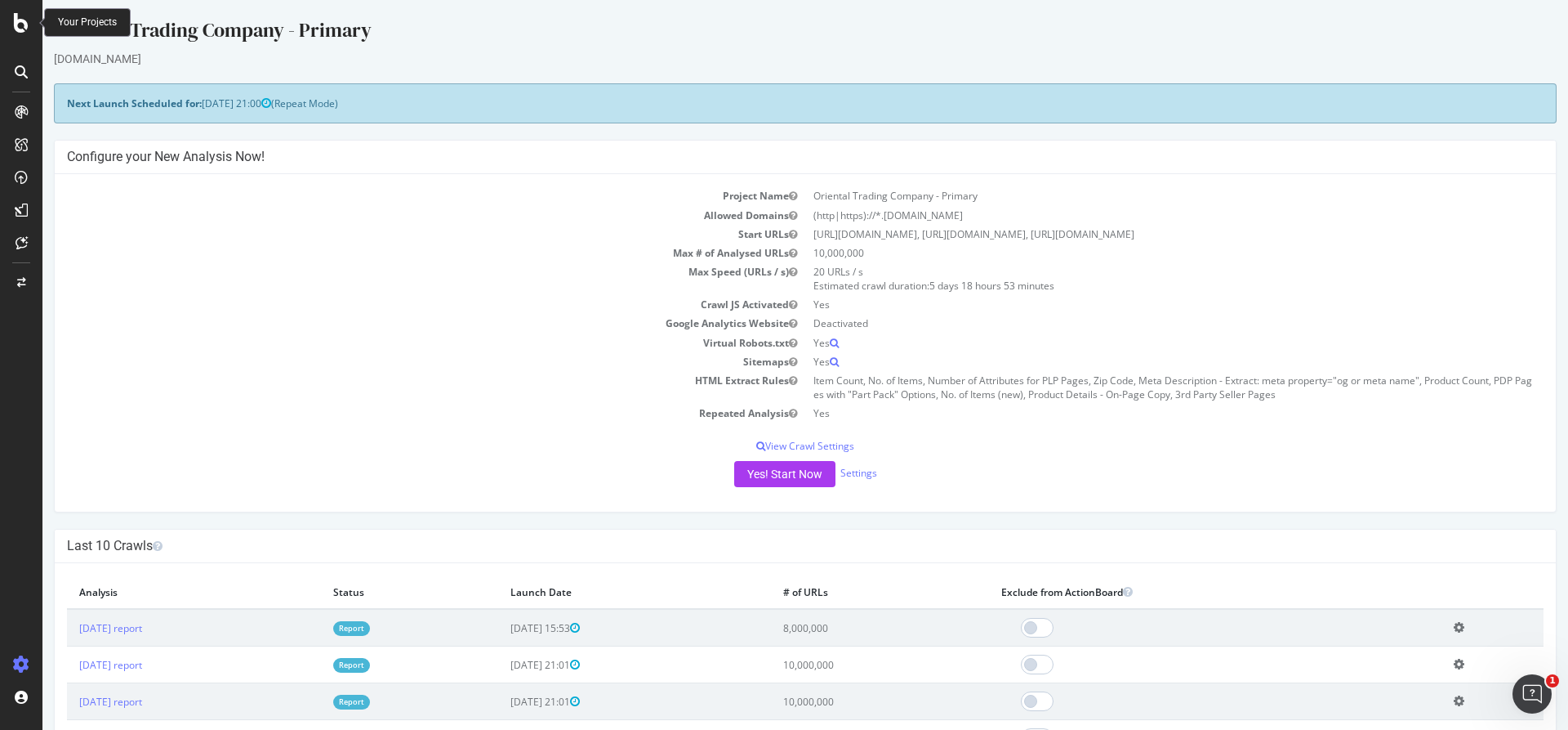
click at [27, 24] on icon at bounding box center [21, 22] width 15 height 19
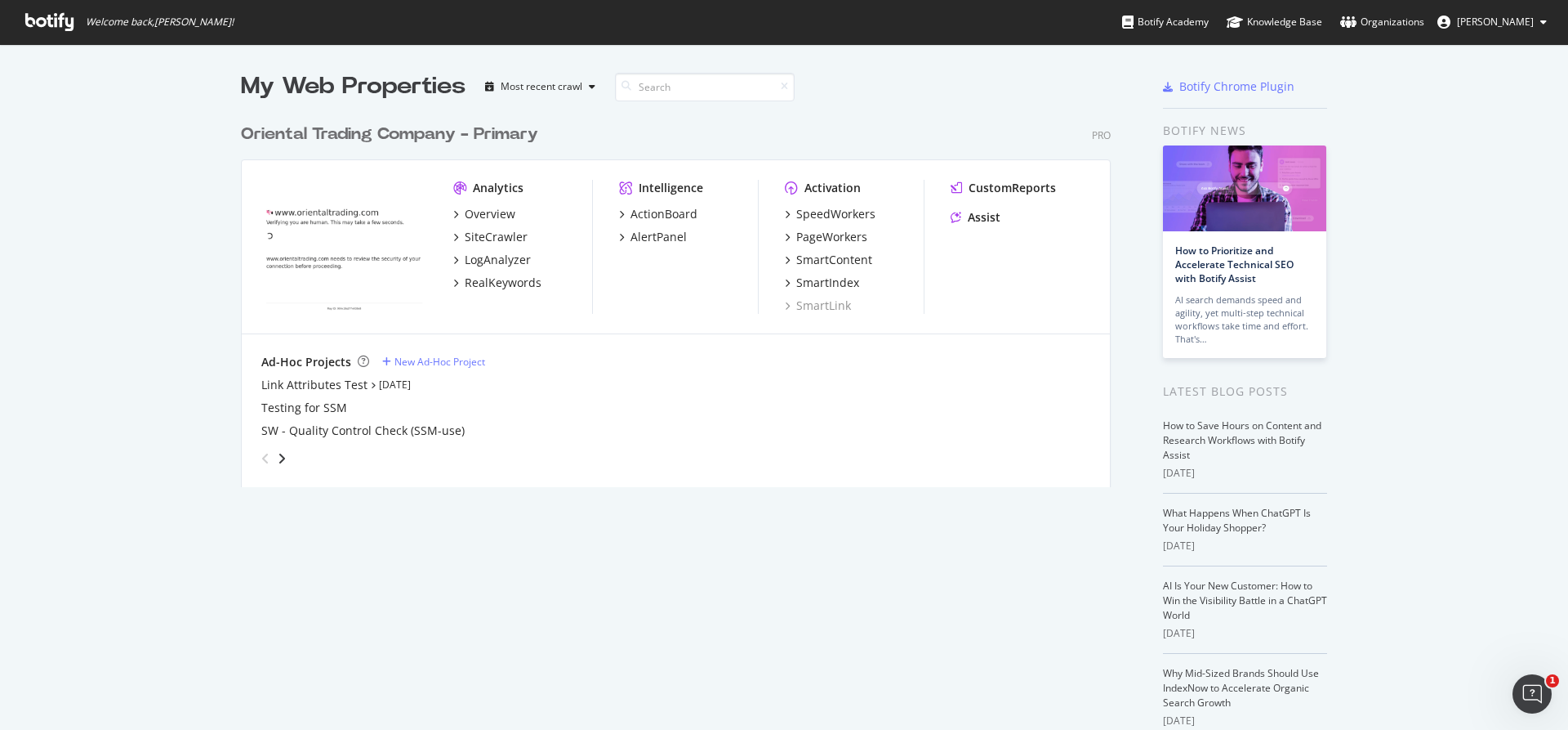
scroll to position [717, 1543]
click at [408, 137] on div "Oriental Trading Company - Primary" at bounding box center [389, 134] width 297 height 24
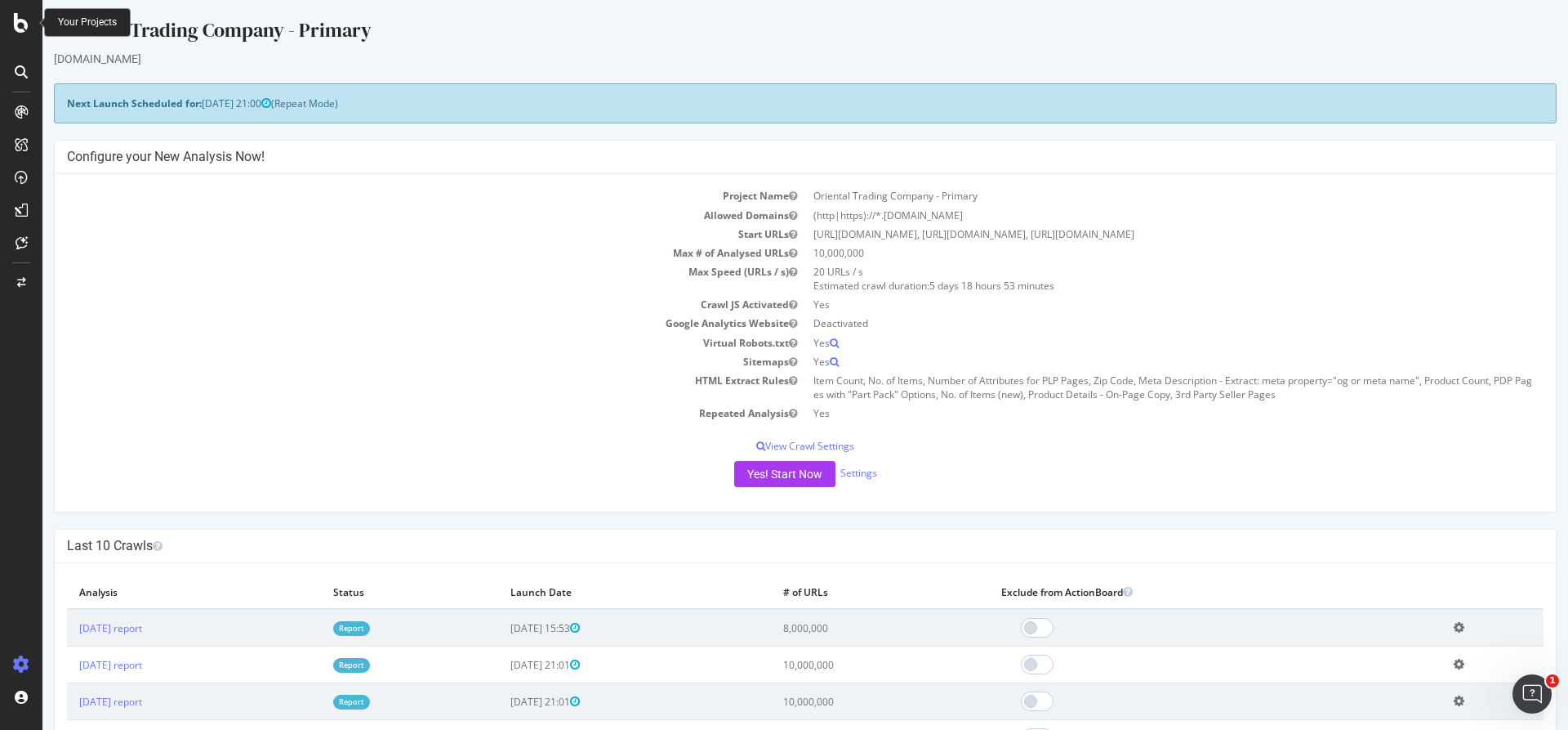
click at [20, 21] on icon at bounding box center [21, 22] width 15 height 19
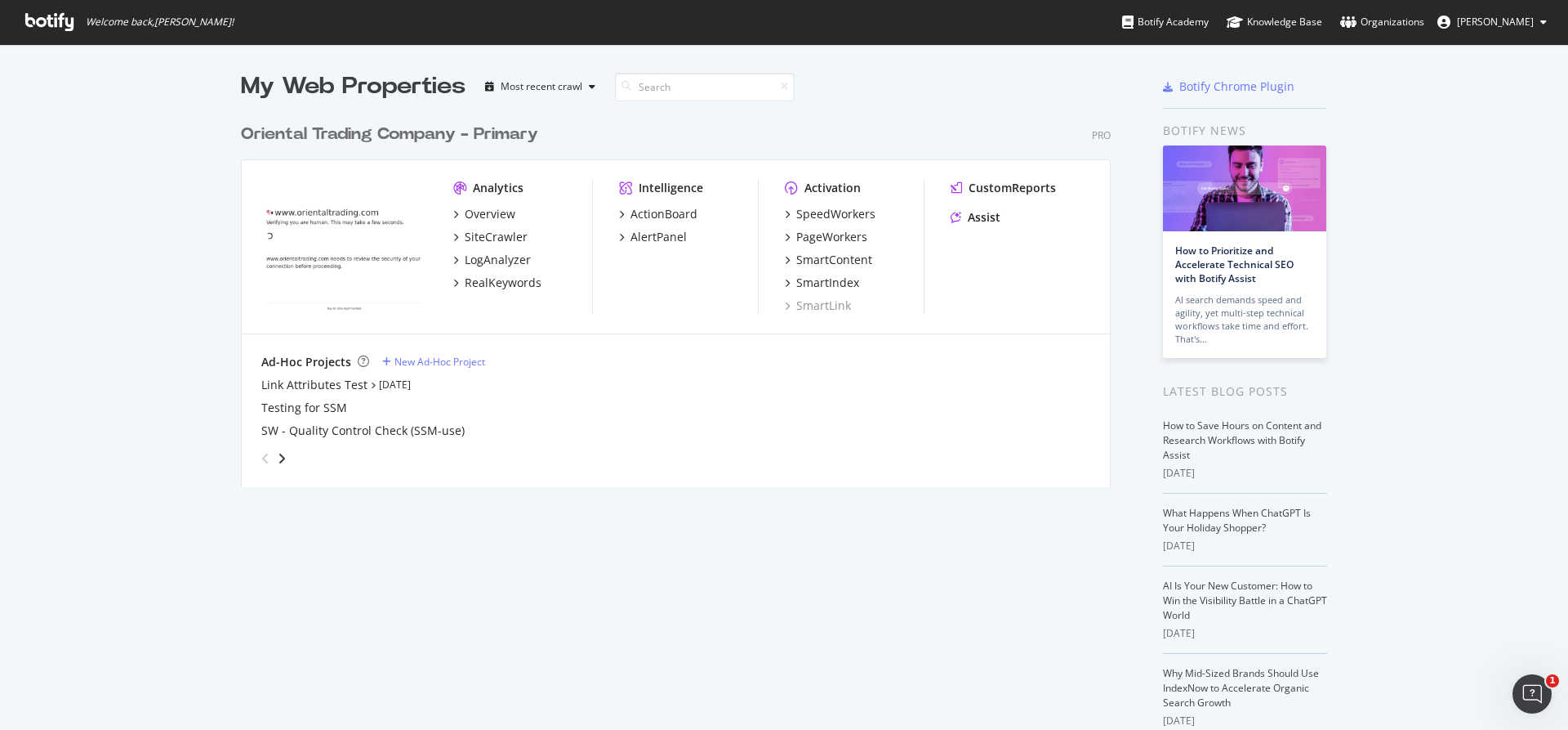
scroll to position [717, 1543]
click at [827, 278] on div "SmartIndex" at bounding box center [827, 283] width 63 height 17
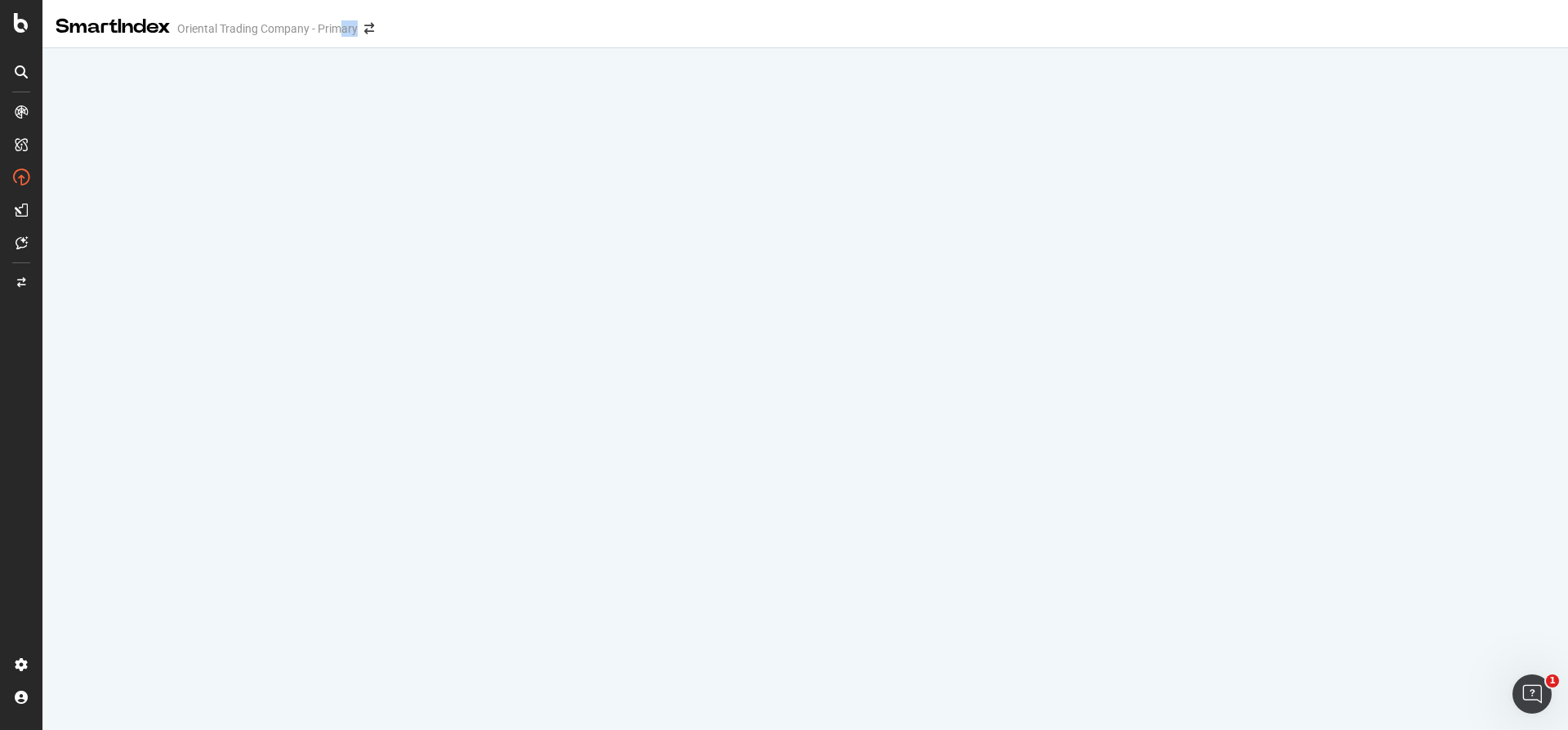
drag, startPoint x: 342, startPoint y: 29, endPoint x: 355, endPoint y: 32, distance: 13.3
click at [355, 32] on div "Oriental Trading Company - Primary" at bounding box center [268, 29] width 180 height 17
click at [1535, 678] on div "Open Intercom Messenger" at bounding box center [1529, 691] width 54 height 54
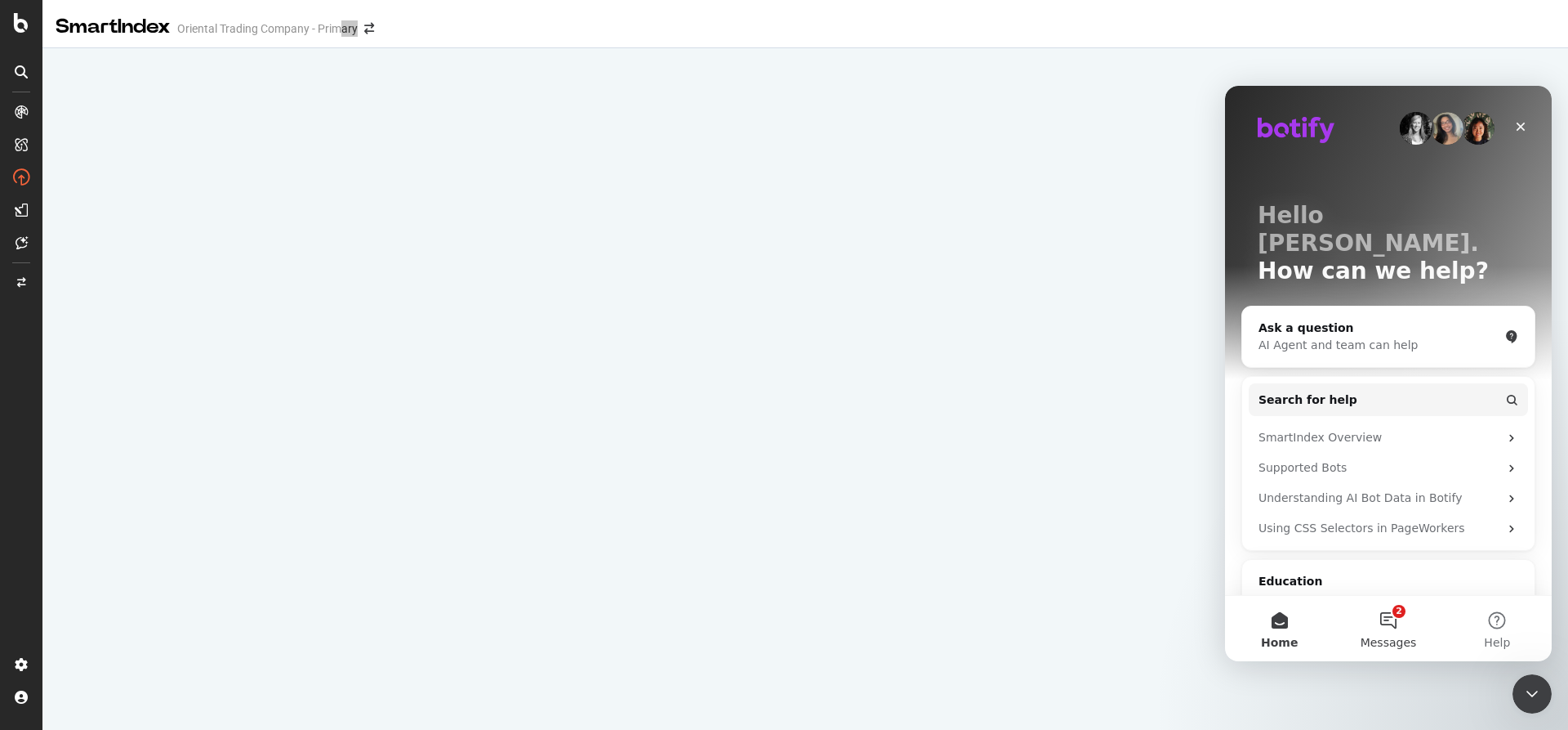
click at [1397, 621] on button "2 Messages" at bounding box center [1388, 628] width 109 height 65
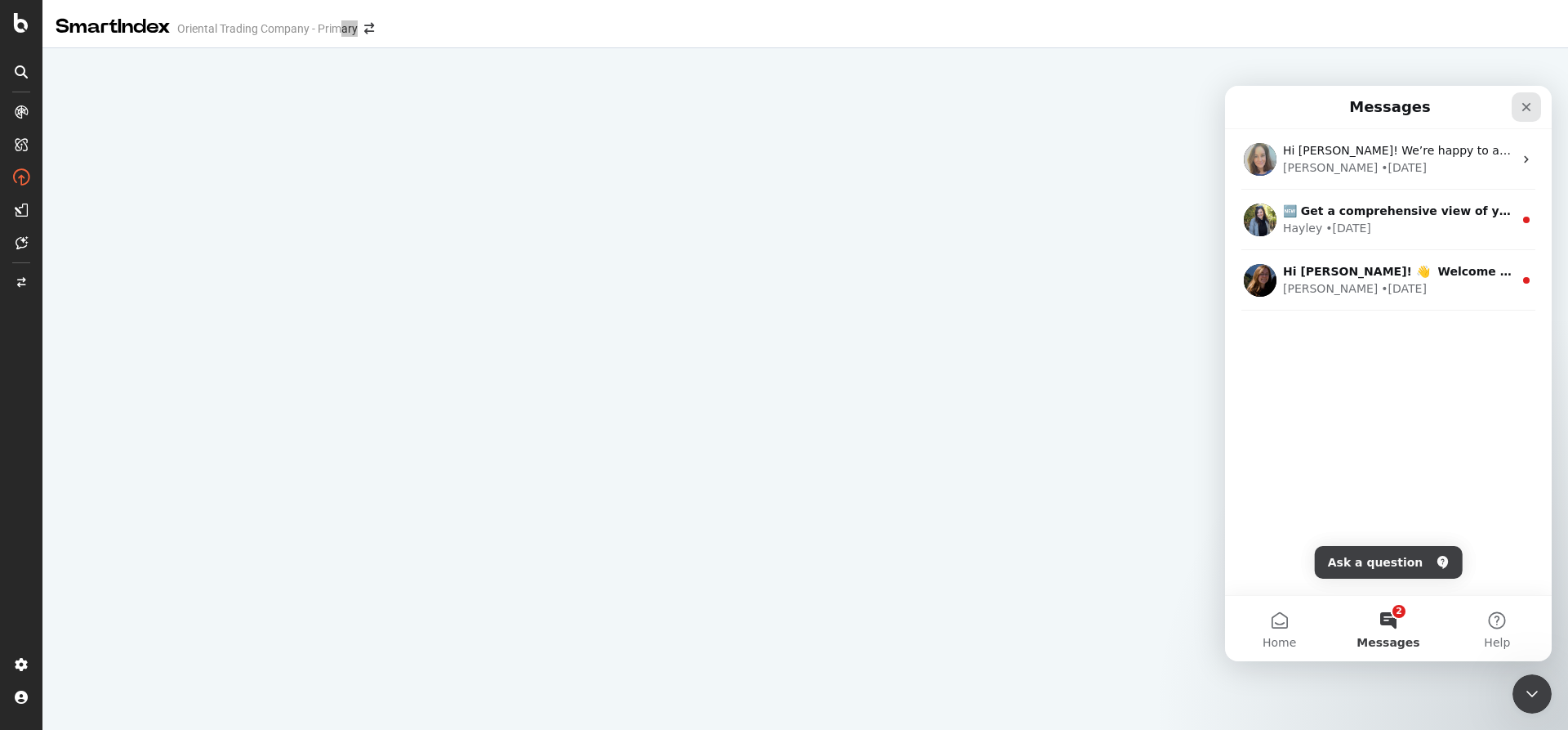
click at [1528, 107] on icon "Close" at bounding box center [1527, 107] width 13 height 13
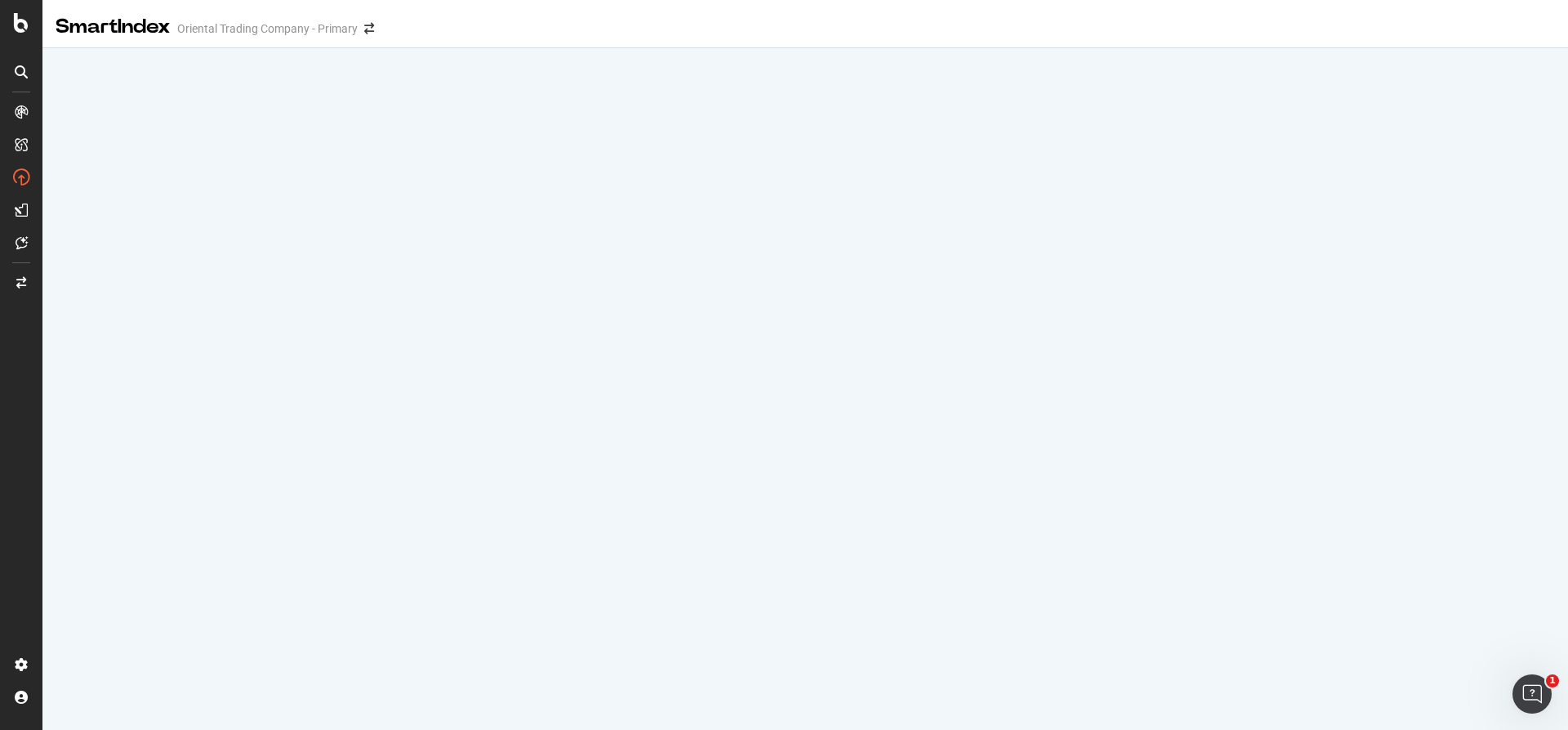
click at [17, 69] on icon at bounding box center [21, 72] width 13 height 13
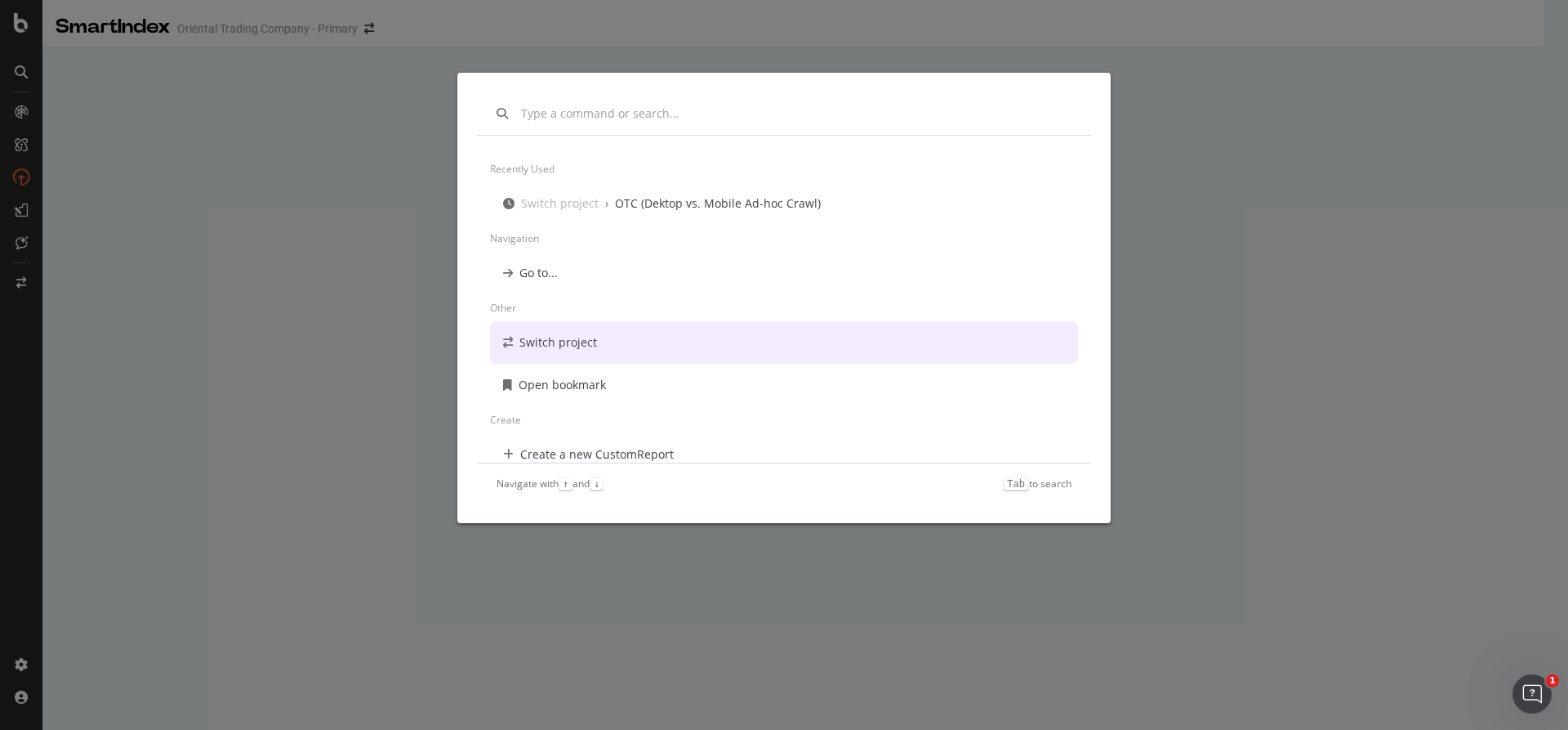
click at [559, 341] on div "Switch project" at bounding box center [558, 342] width 77 height 17
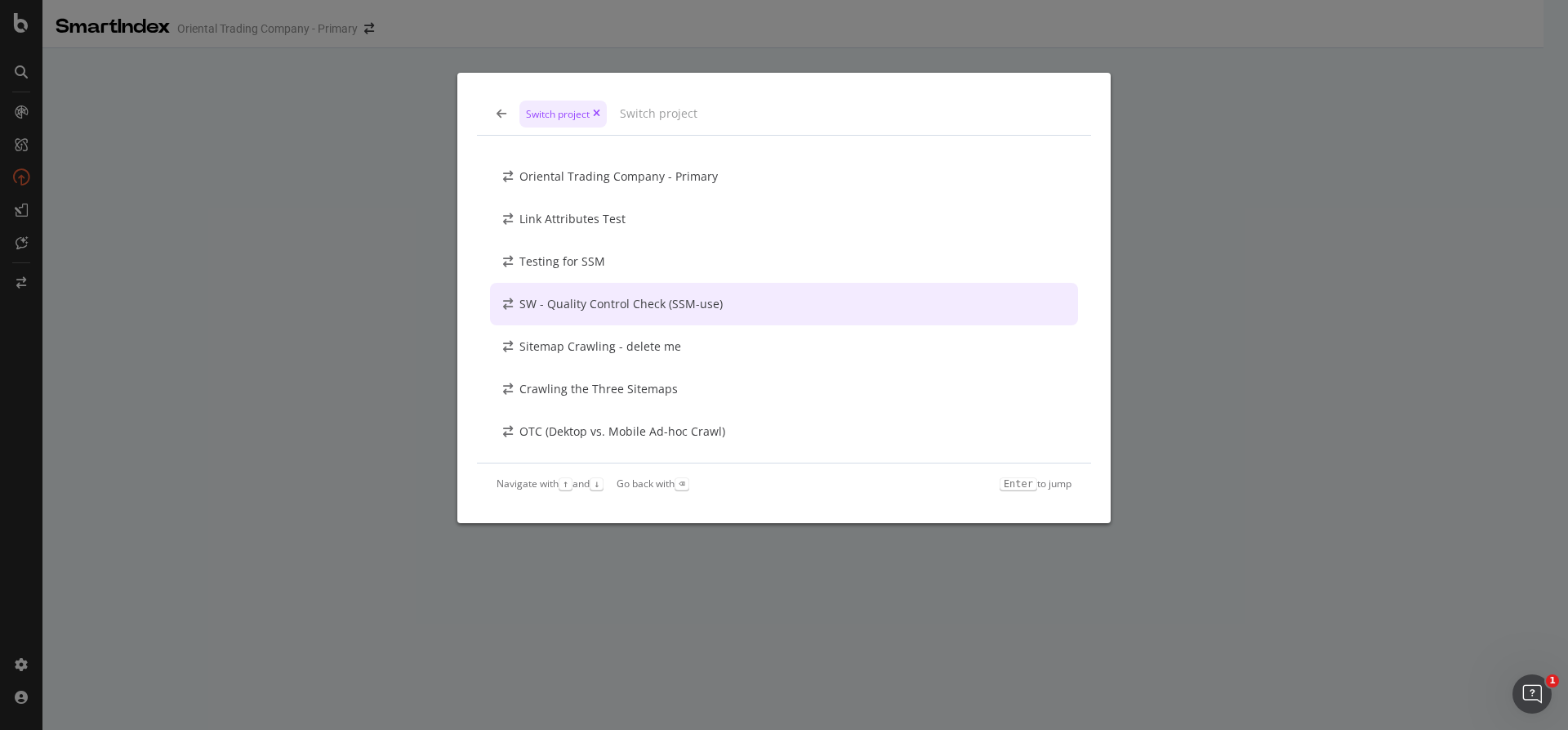
click at [571, 295] on div "SW - Quality Control Check (SSM-use)" at bounding box center [620, 304] width 203 height 17
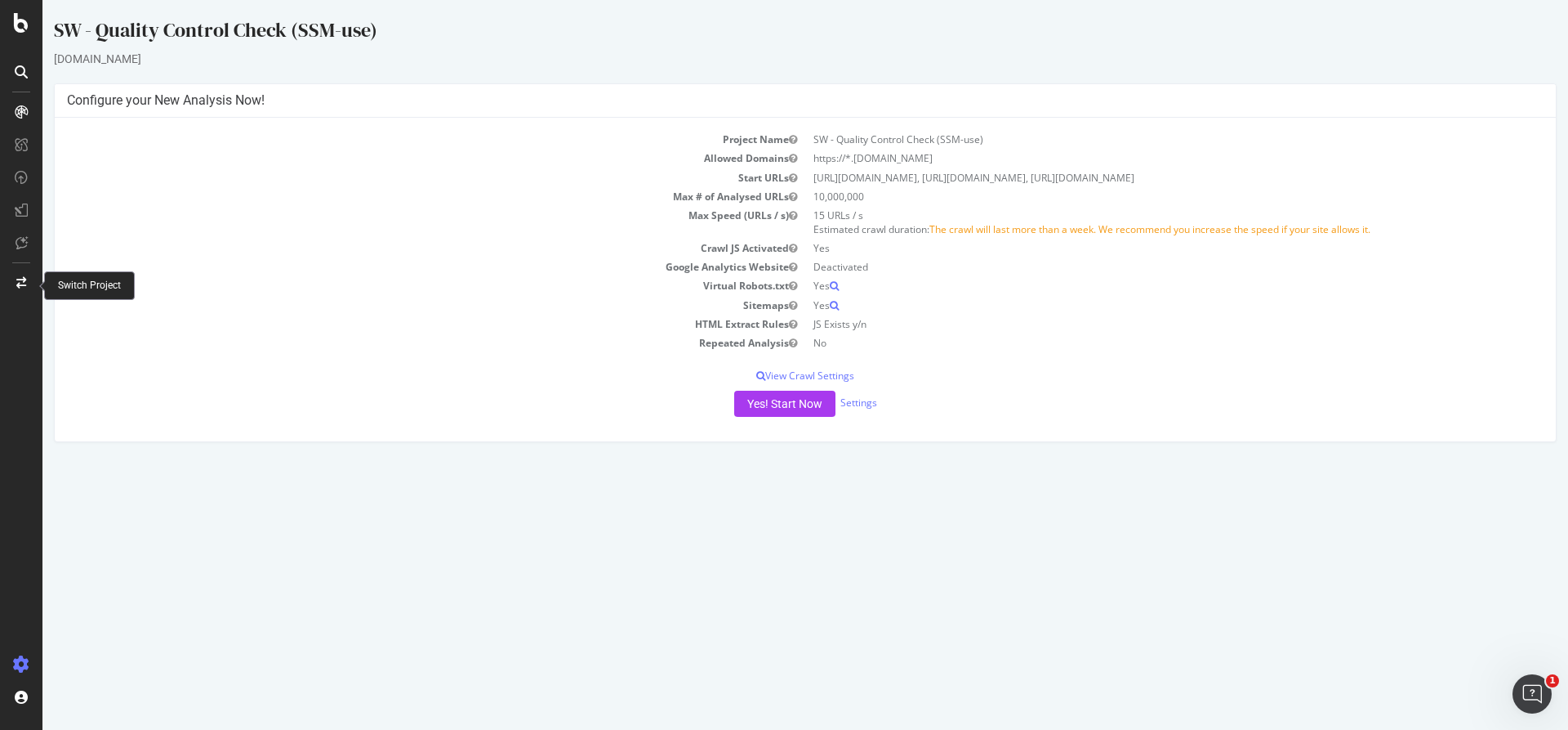
click at [17, 274] on div at bounding box center [21, 283] width 40 height 26
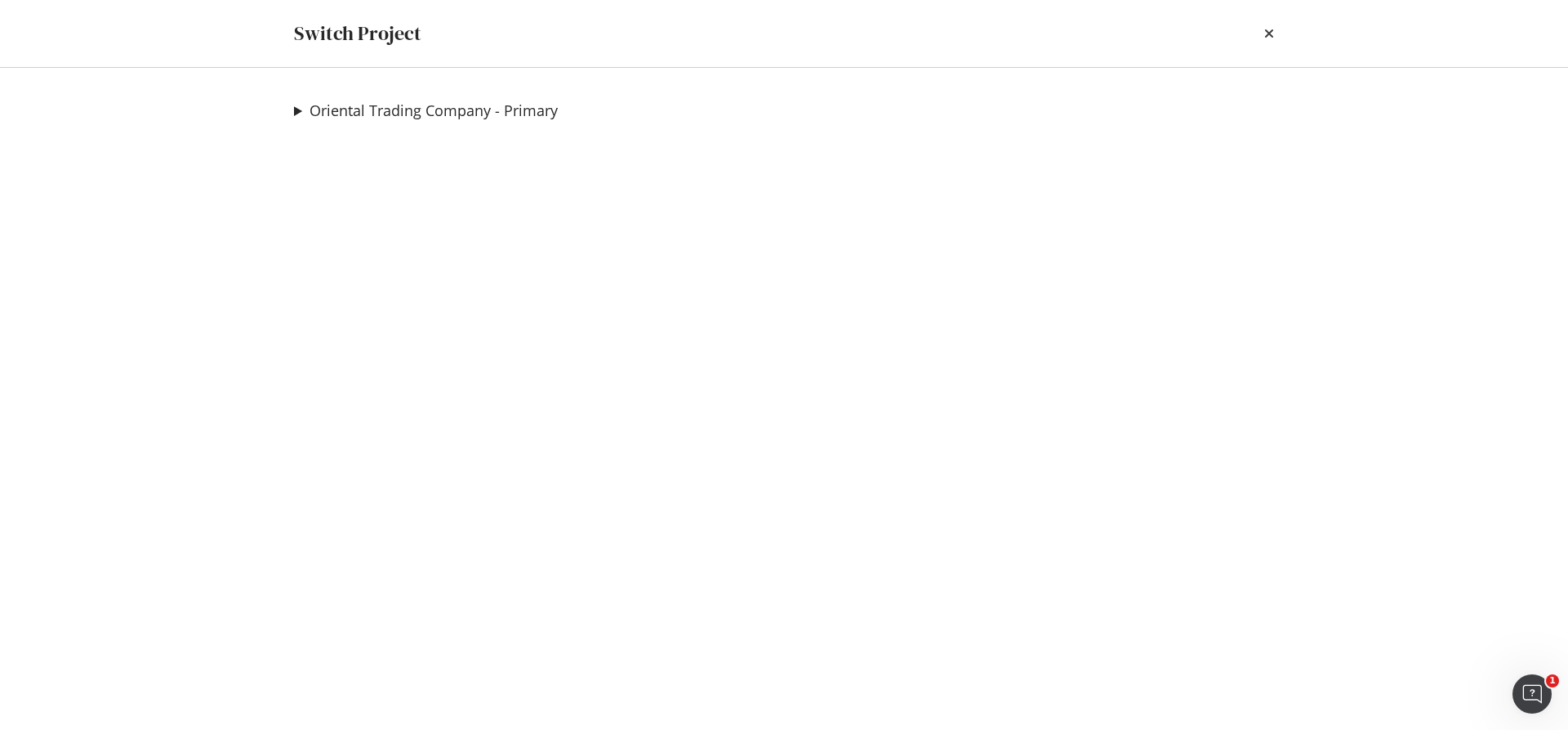
click at [297, 112] on summary "Oriental Trading Company - Primary" at bounding box center [425, 110] width 264 height 21
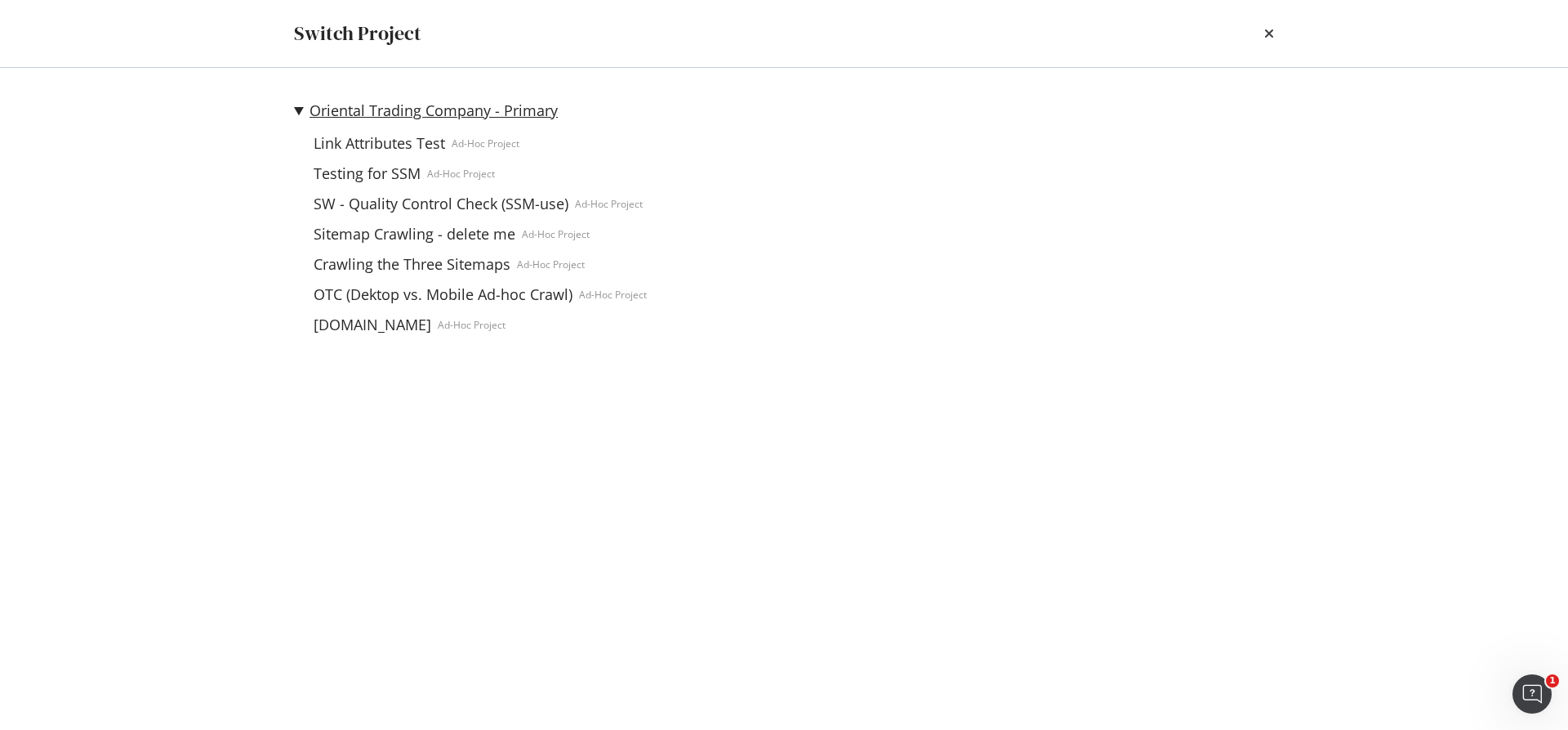
click at [442, 114] on link "Oriental Trading Company - Primary" at bounding box center [433, 110] width 248 height 17
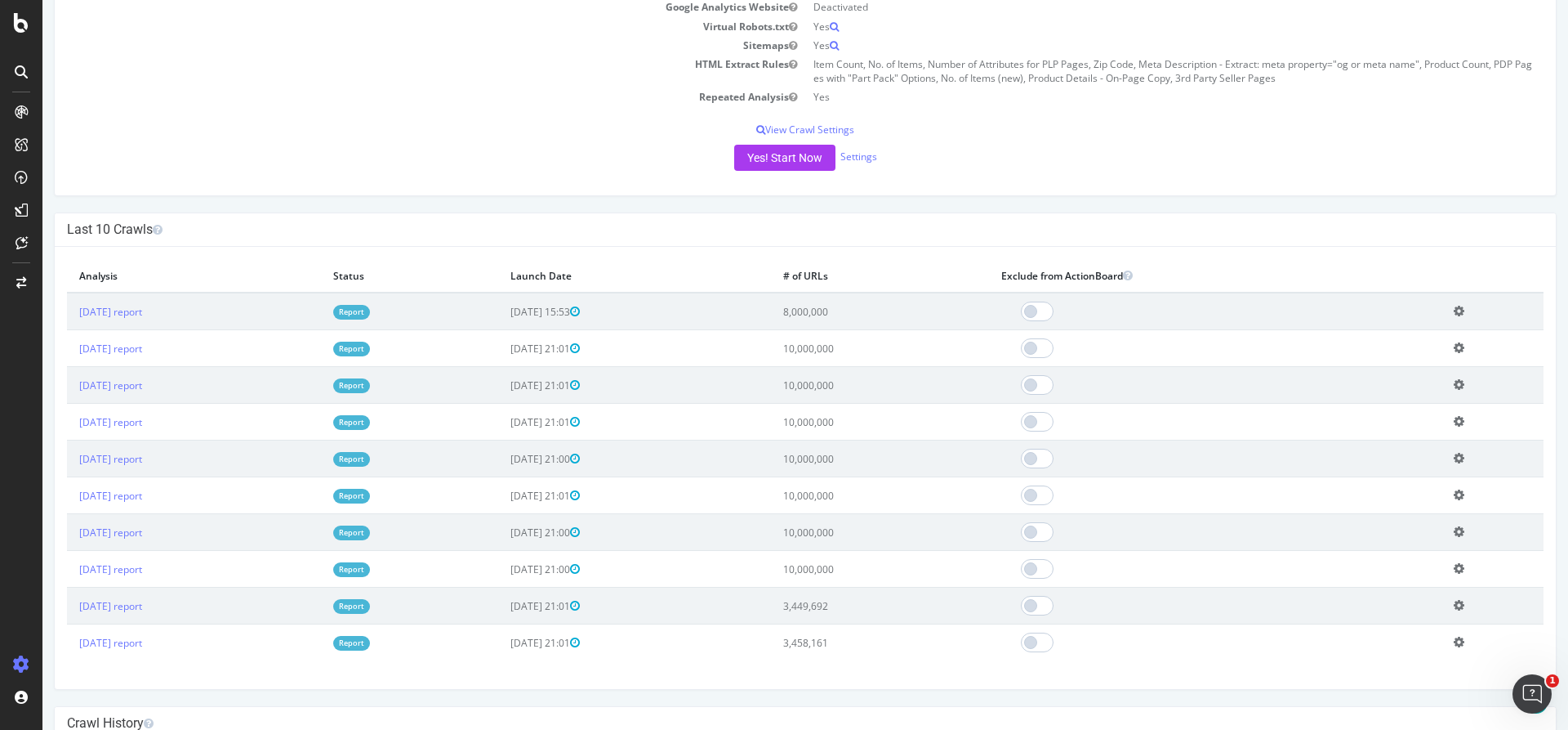
scroll to position [327, 0]
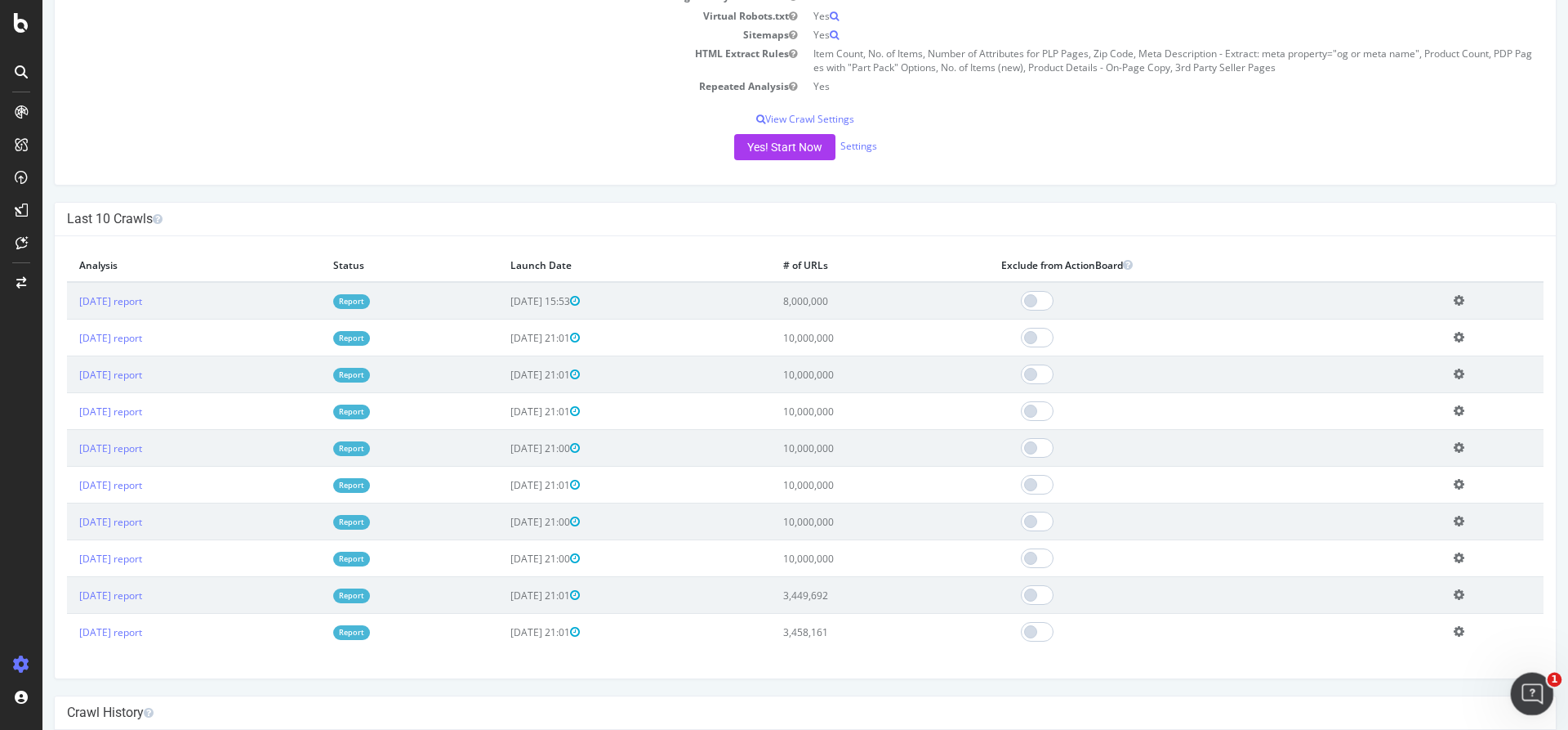
click at [1532, 697] on icon "Open Intercom Messenger" at bounding box center [1529, 691] width 27 height 27
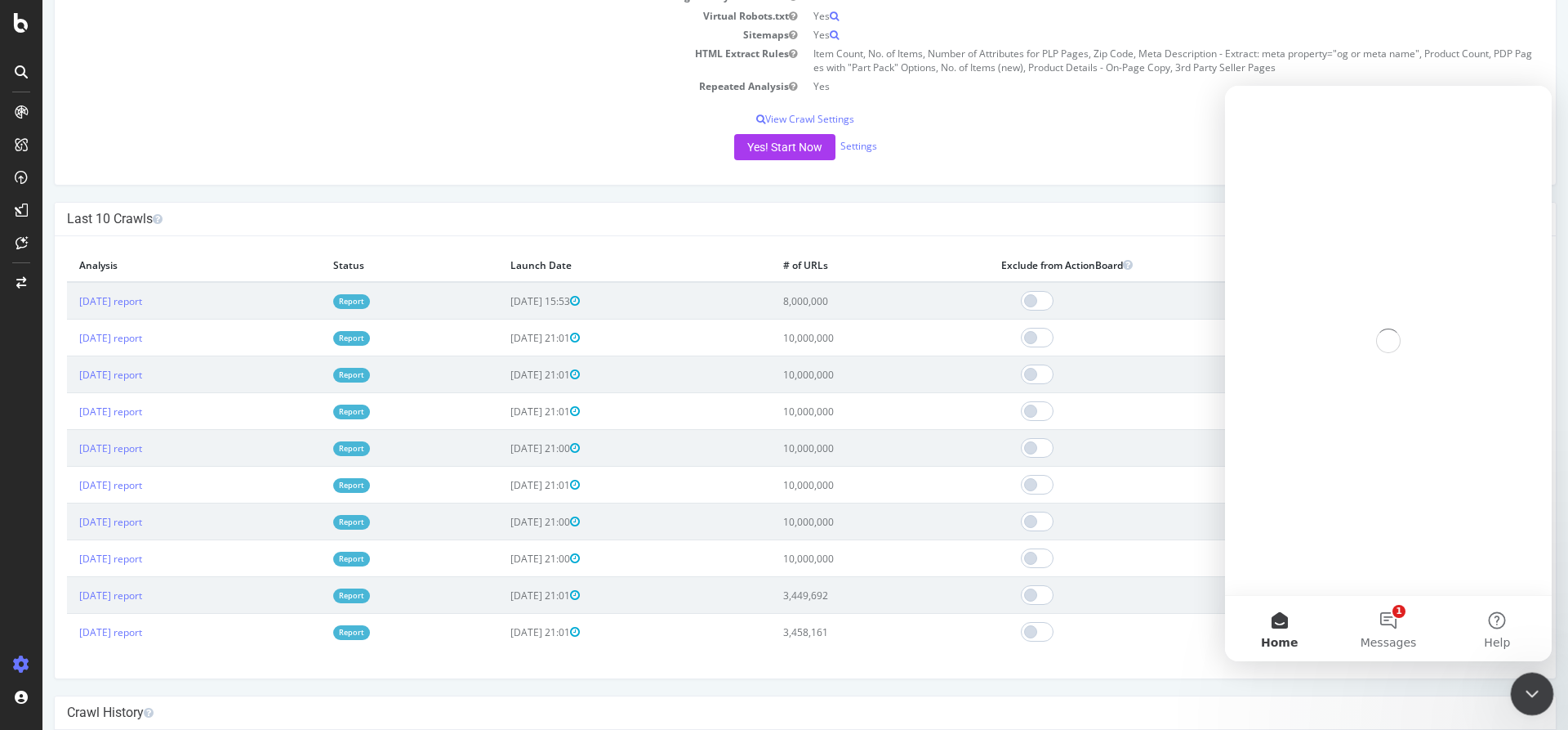
scroll to position [0, 0]
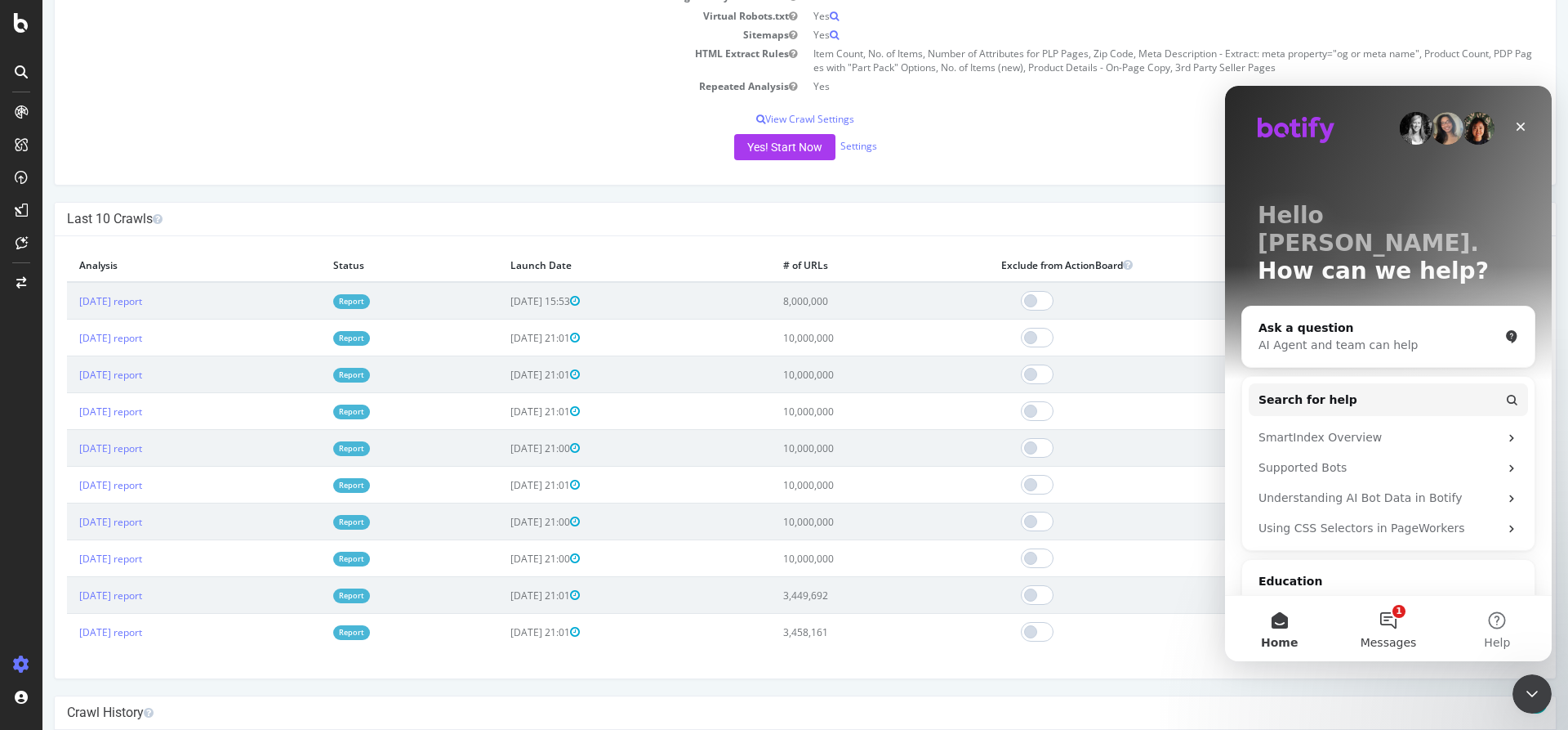
click at [1376, 621] on button "1 Messages" at bounding box center [1388, 628] width 109 height 65
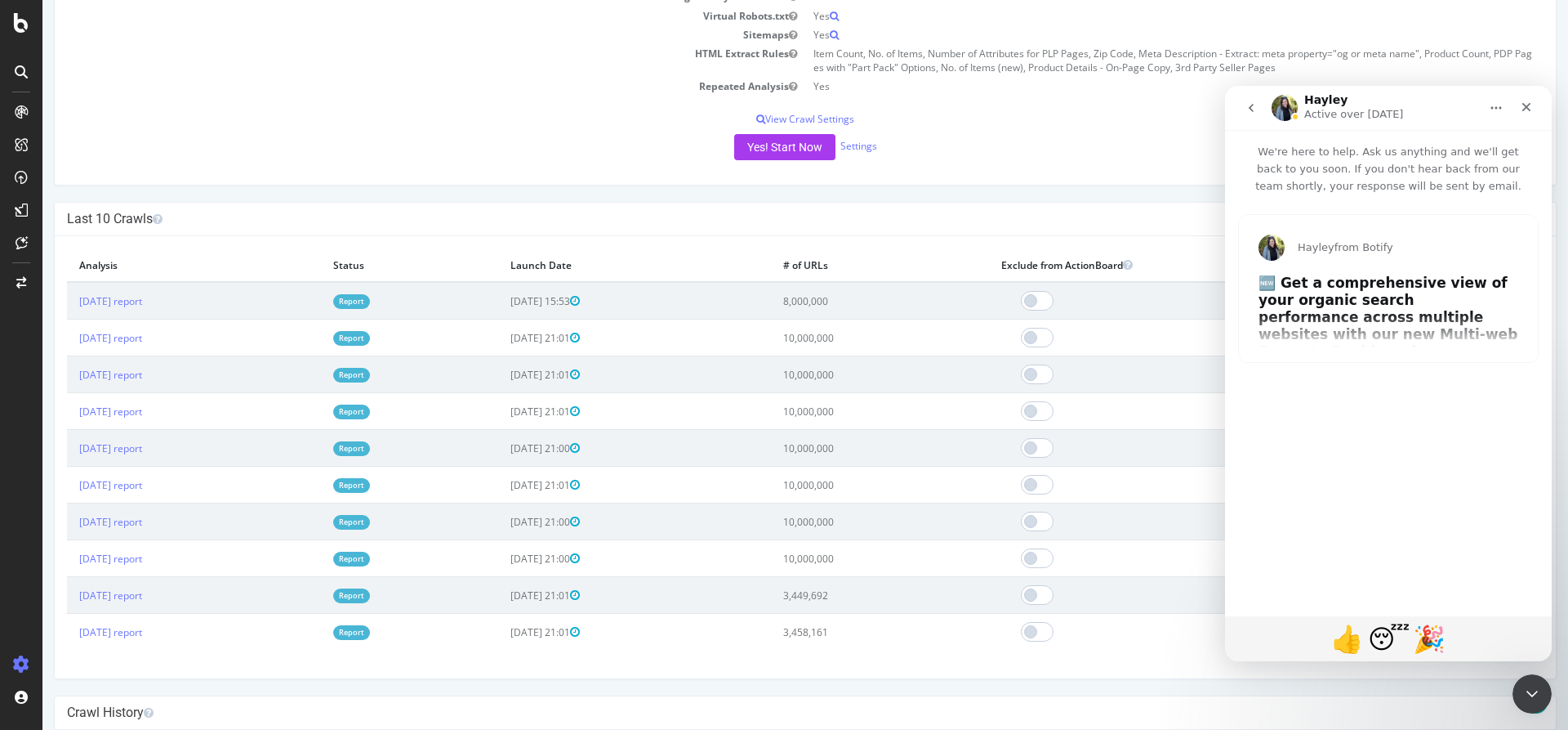
click at [1245, 110] on icon "go back" at bounding box center [1251, 108] width 13 height 13
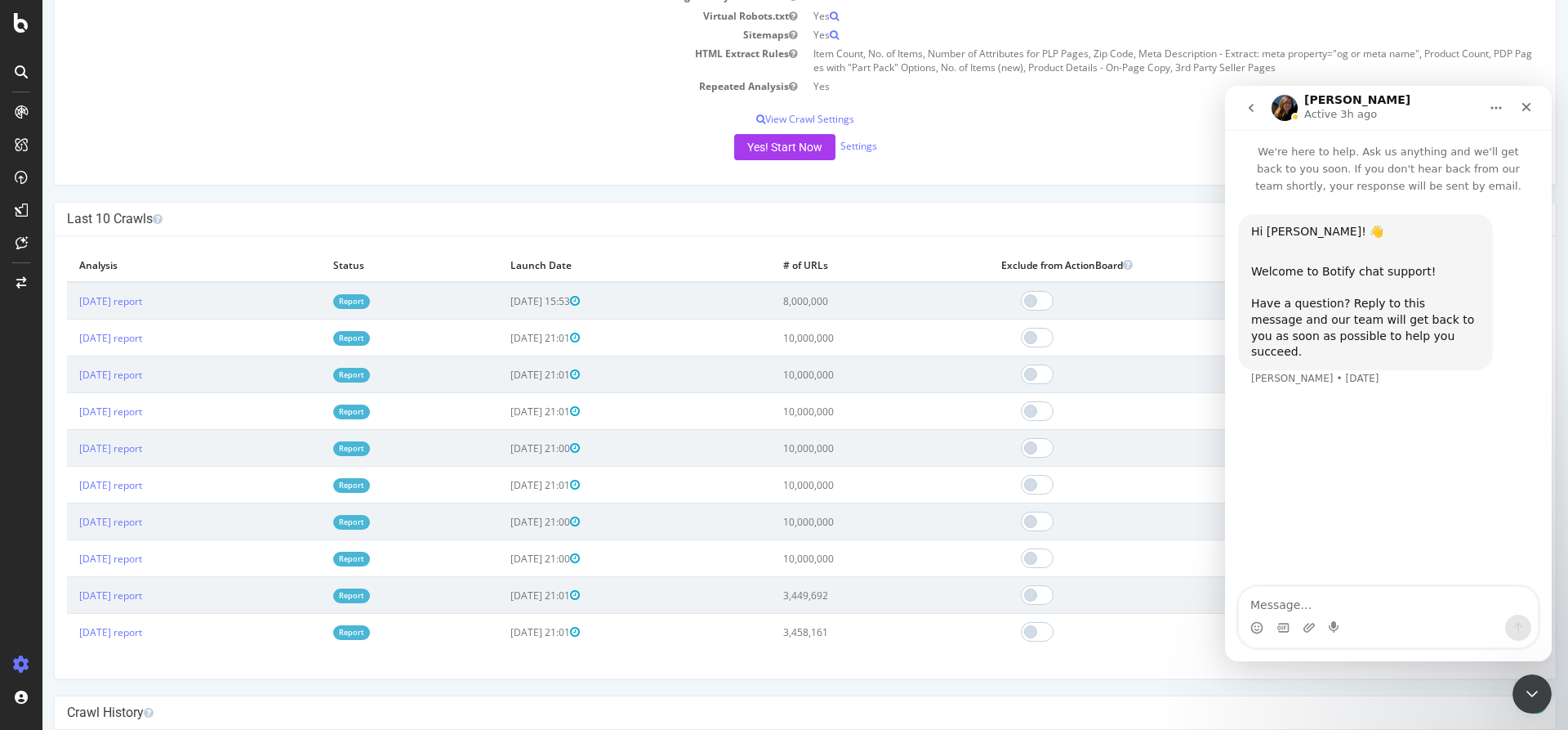
click at [1250, 109] on icon "go back" at bounding box center [1251, 108] width 5 height 8
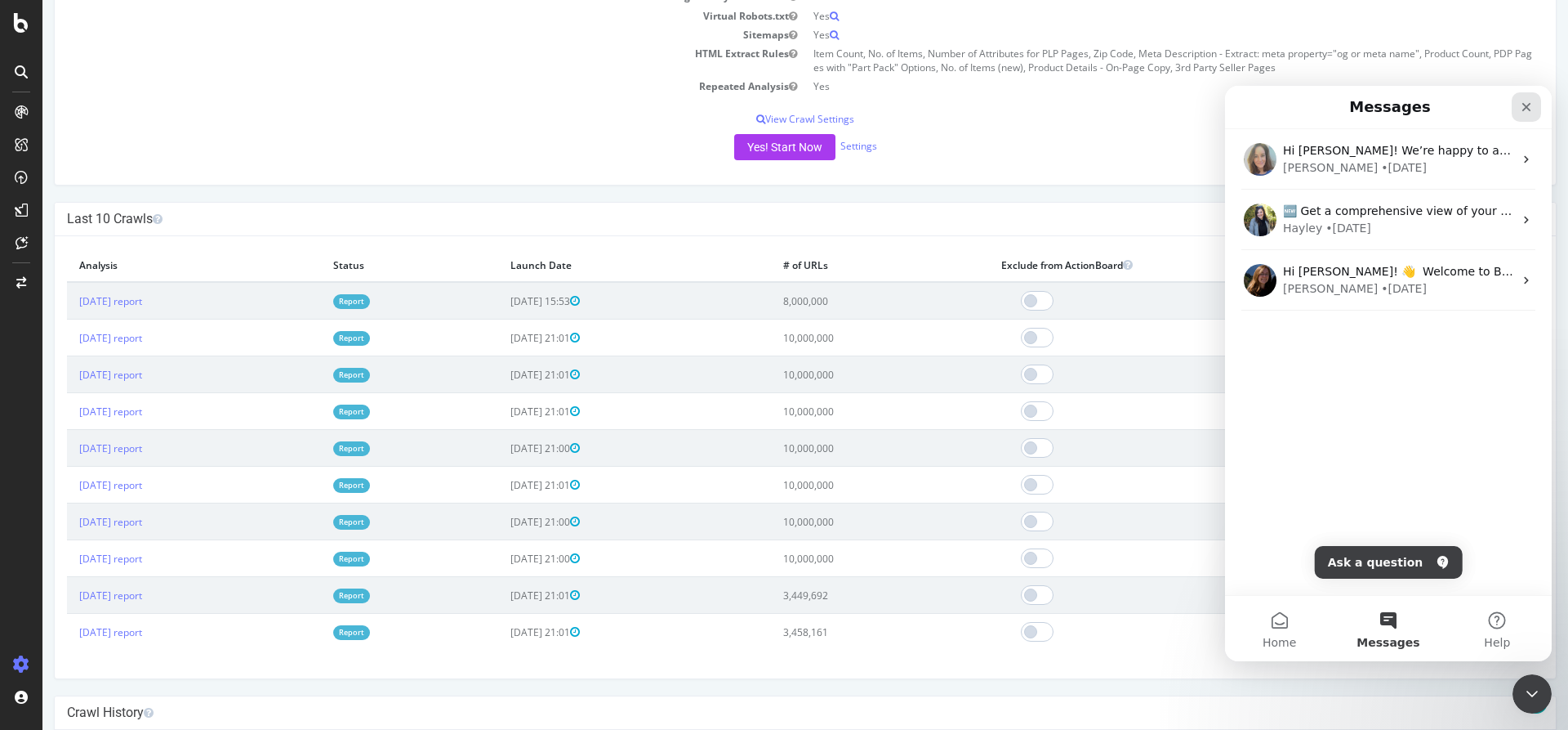
click at [1524, 104] on icon "Close" at bounding box center [1527, 108] width 9 height 9
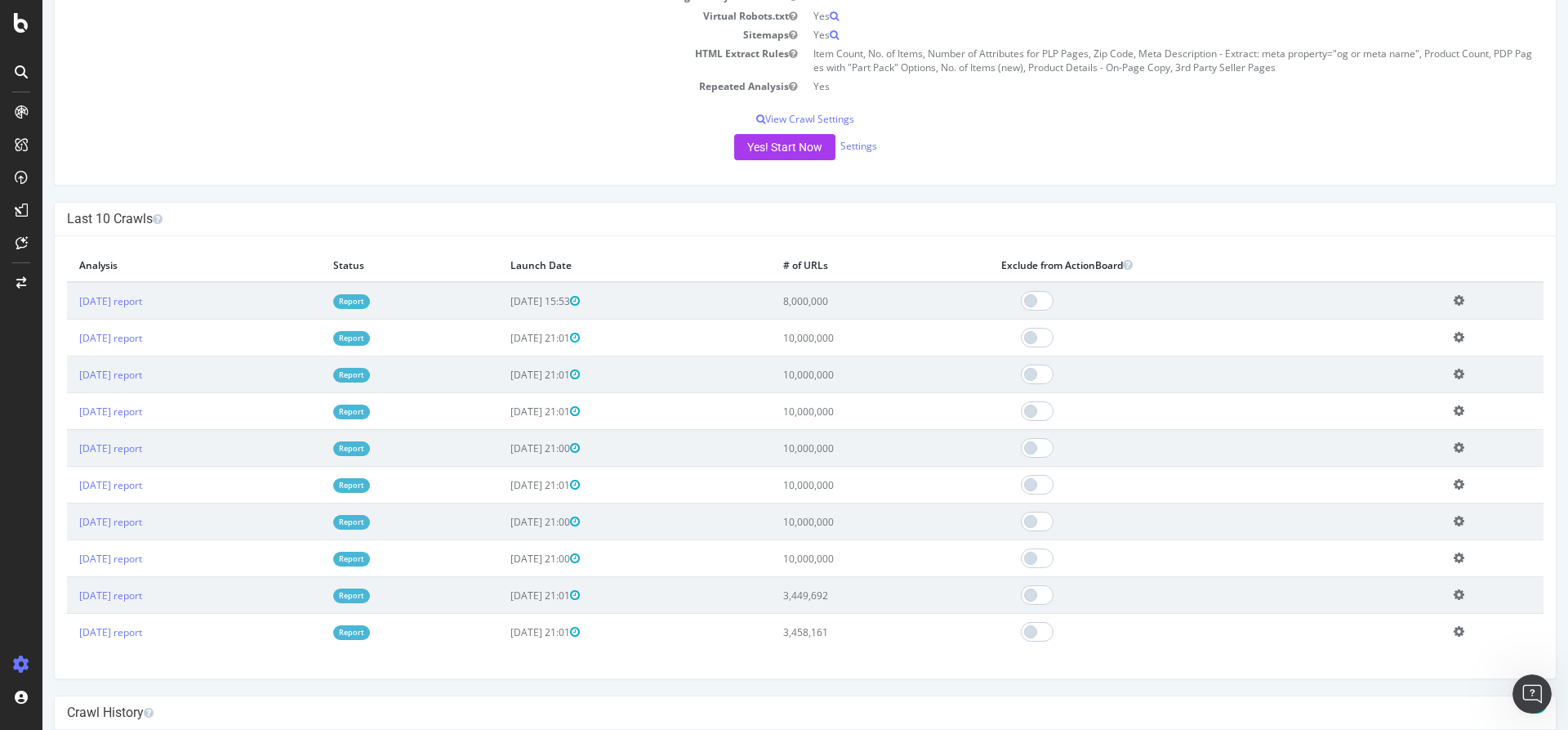
click at [1333, 207] on div "Last 10 Crawls" at bounding box center [804, 219] width 1501 height 33
click at [17, 275] on div at bounding box center [21, 283] width 40 height 26
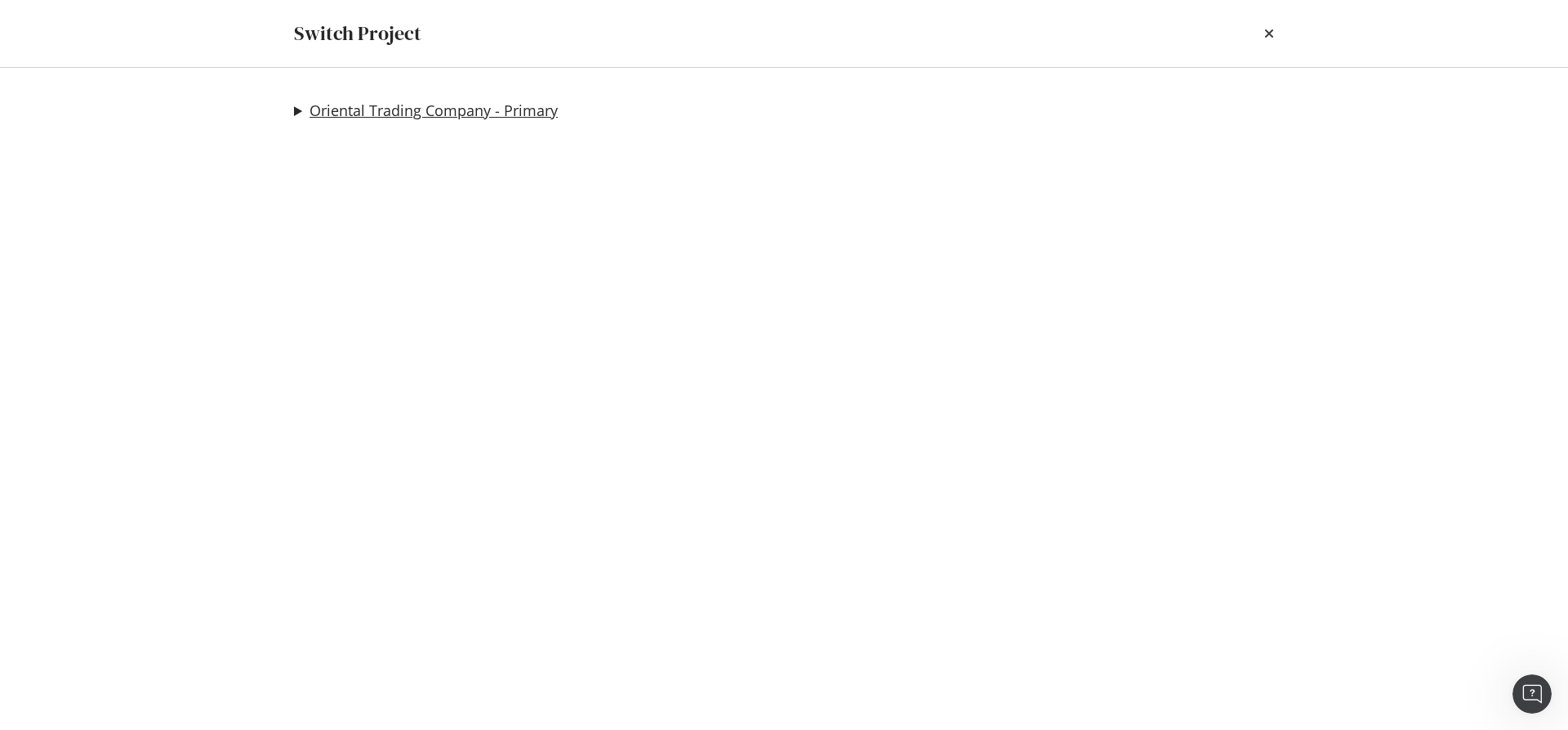
click at [379, 103] on link "Oriental Trading Company - Primary" at bounding box center [433, 110] width 248 height 17
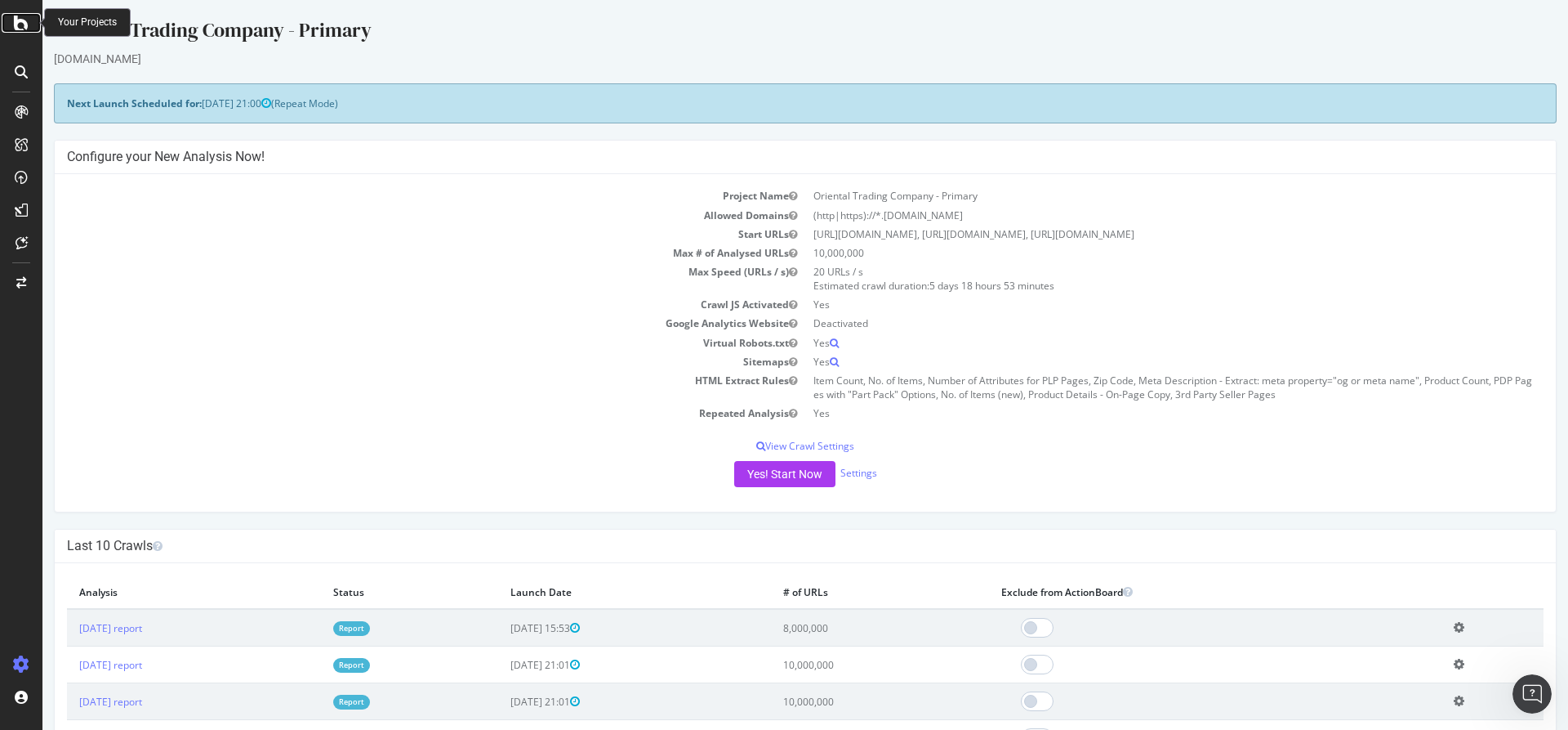
click at [19, 27] on icon at bounding box center [21, 22] width 15 height 19
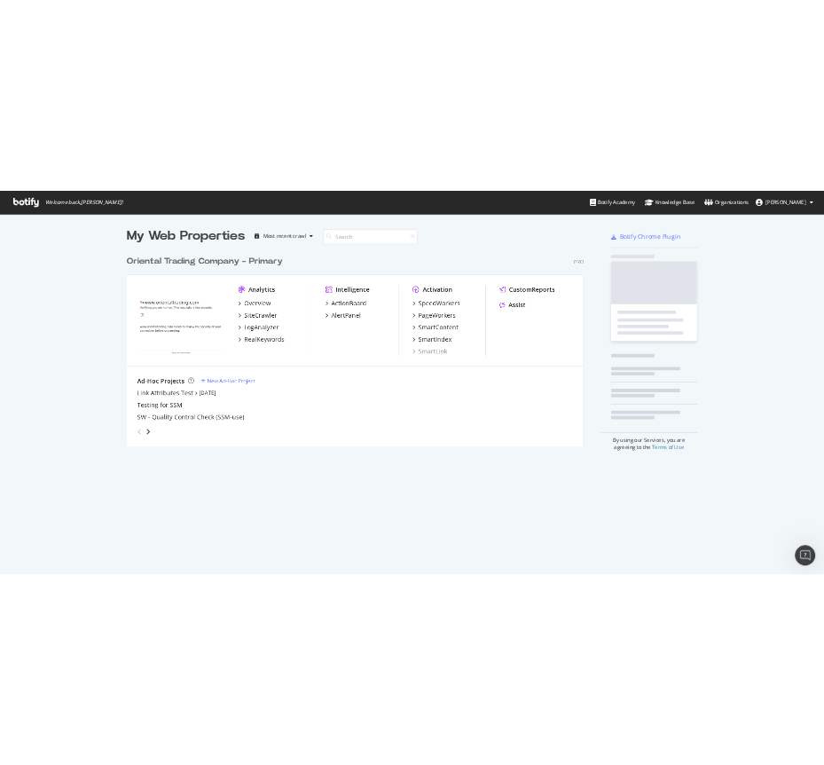
scroll to position [779, 1677]
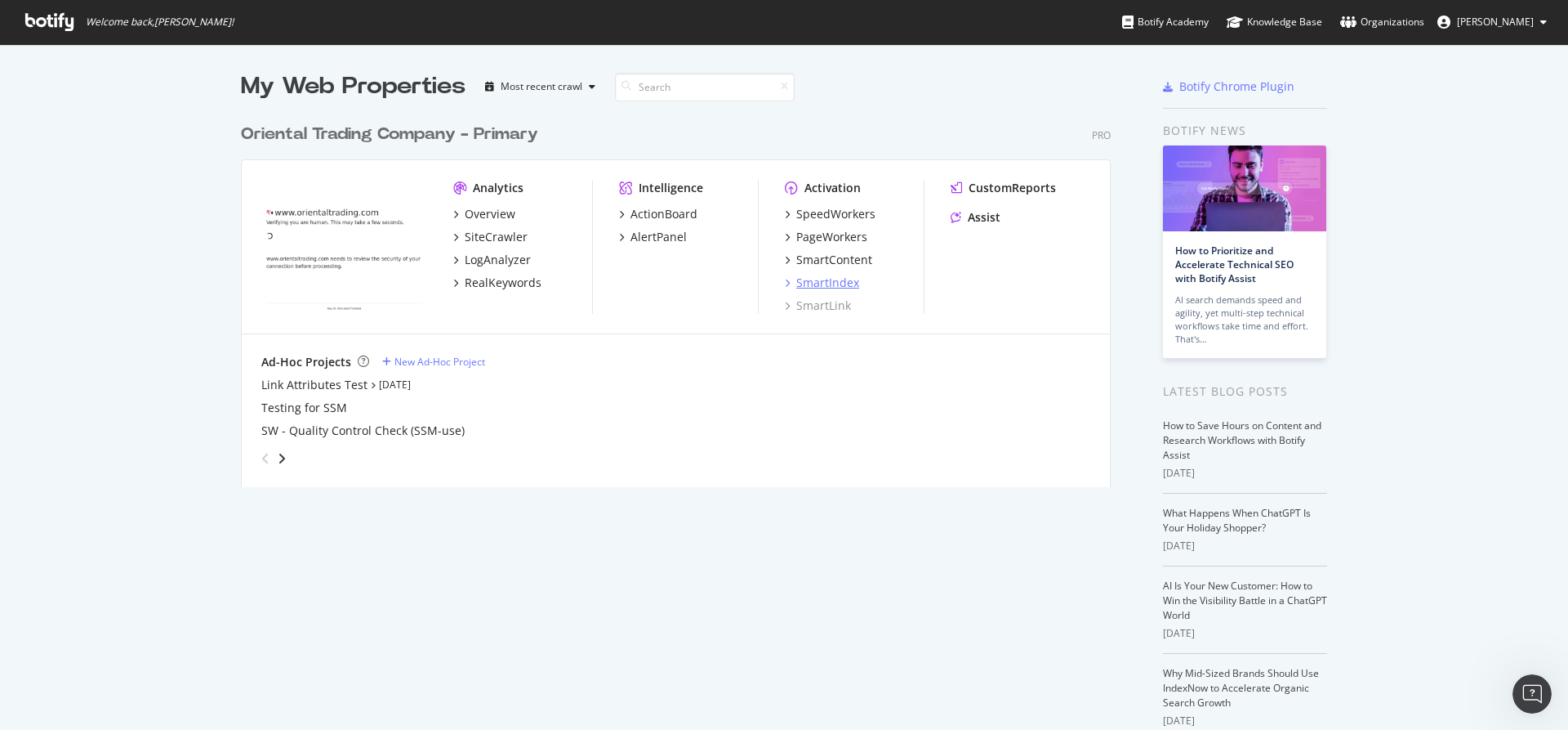
click at [809, 286] on div "SmartIndex" at bounding box center [827, 283] width 63 height 17
